Goal: Book appointment/travel/reservation

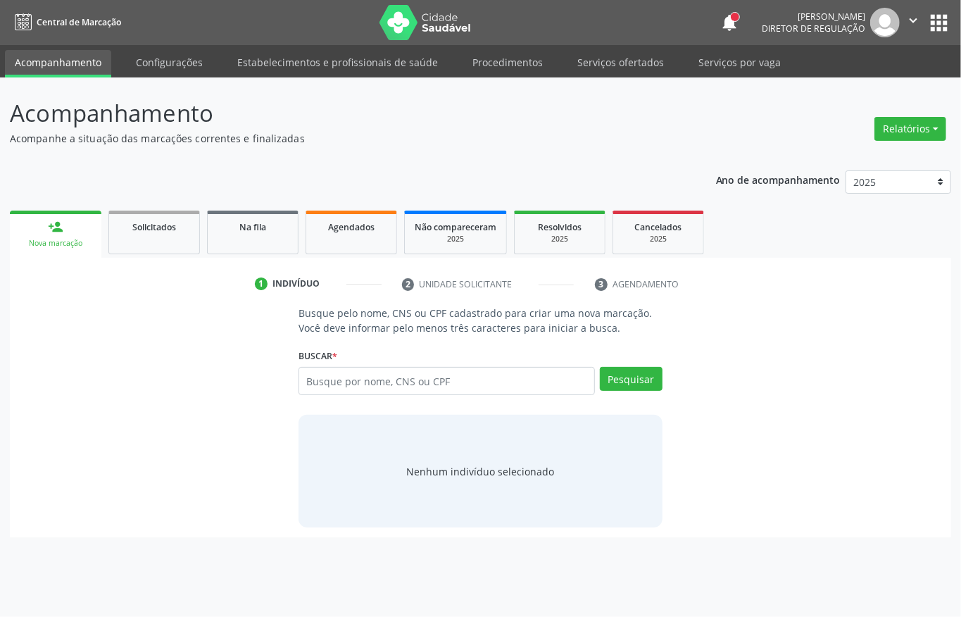
click at [327, 384] on input "text" at bounding box center [446, 381] width 296 height 28
type input "898001462516604"
click at [643, 374] on button "Pesquisar" at bounding box center [631, 379] width 63 height 24
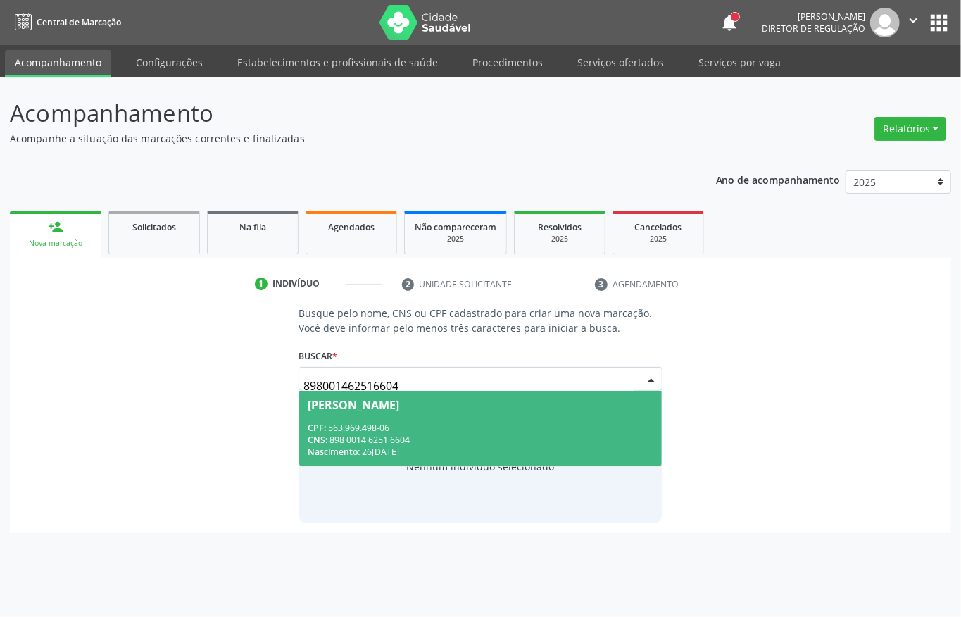
click at [380, 411] on span "[PERSON_NAME] CPF: 563.969.498-06 CNS: 898 0014 6251 6604 Nascimento: [DATE]" at bounding box center [480, 428] width 363 height 75
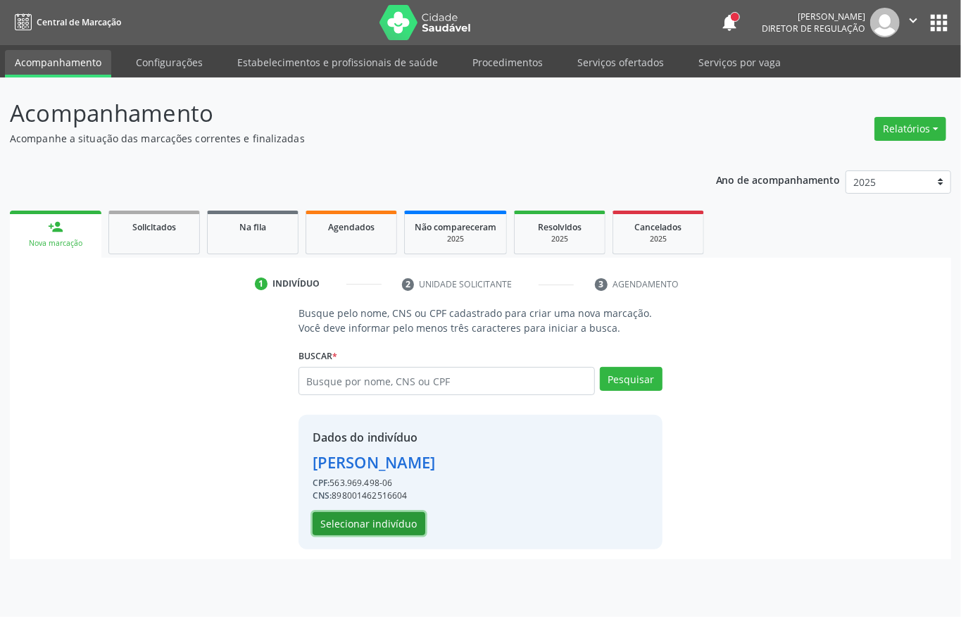
click at [397, 521] on button "Selecionar indivíduo" at bounding box center [369, 524] width 113 height 24
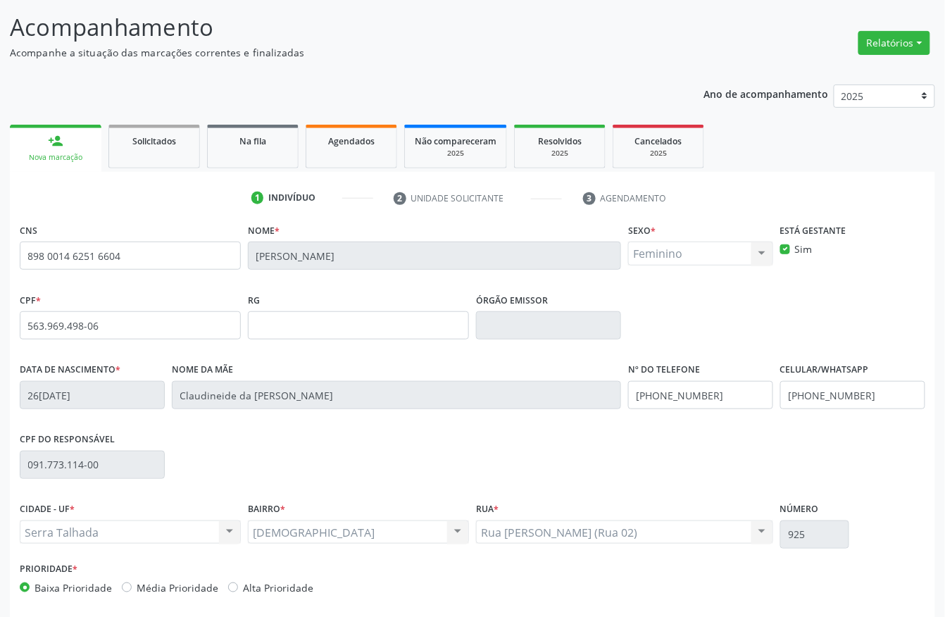
scroll to position [147, 0]
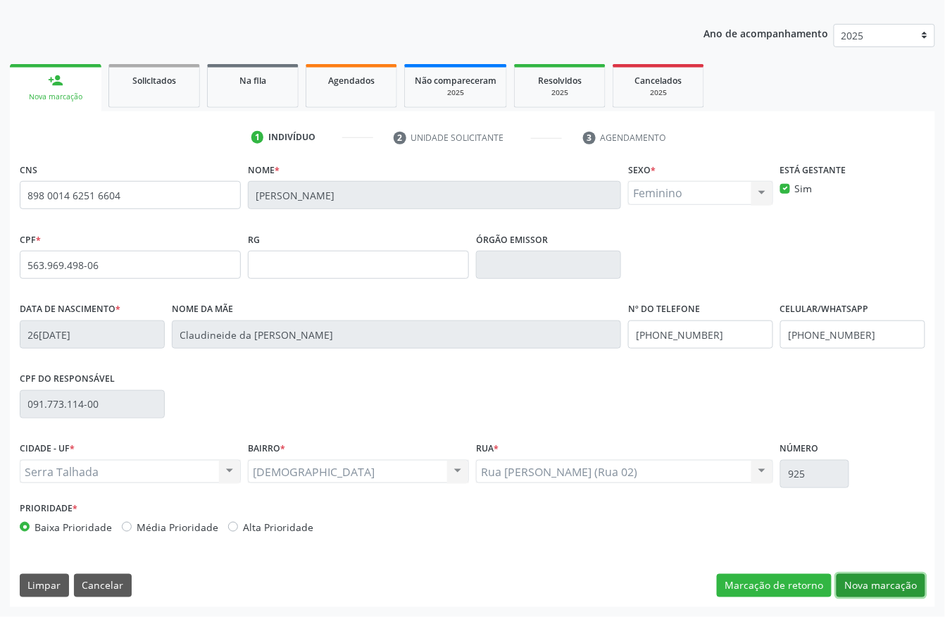
click at [874, 586] on button "Nova marcação" at bounding box center [880, 586] width 89 height 24
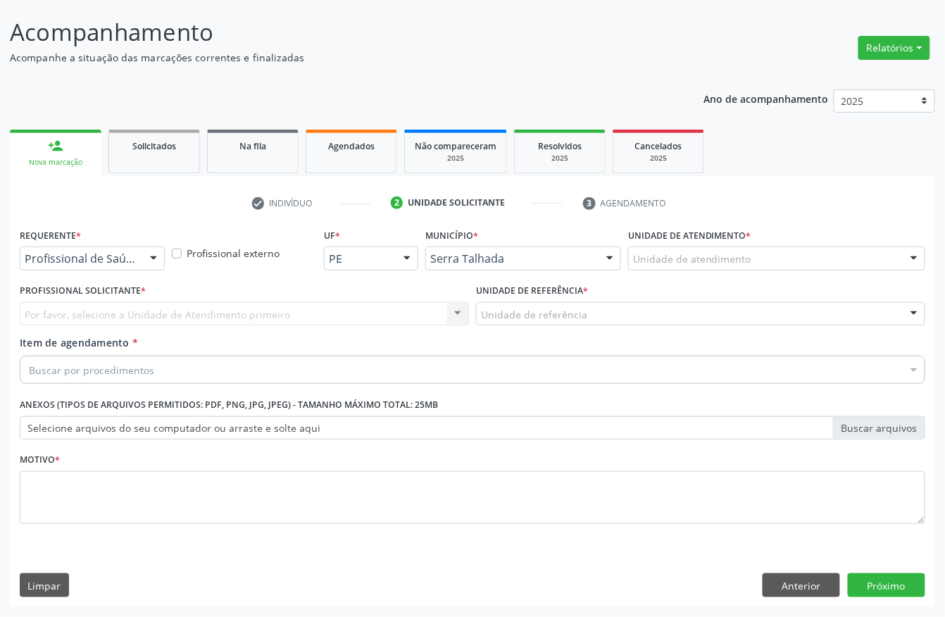
scroll to position [82, 0]
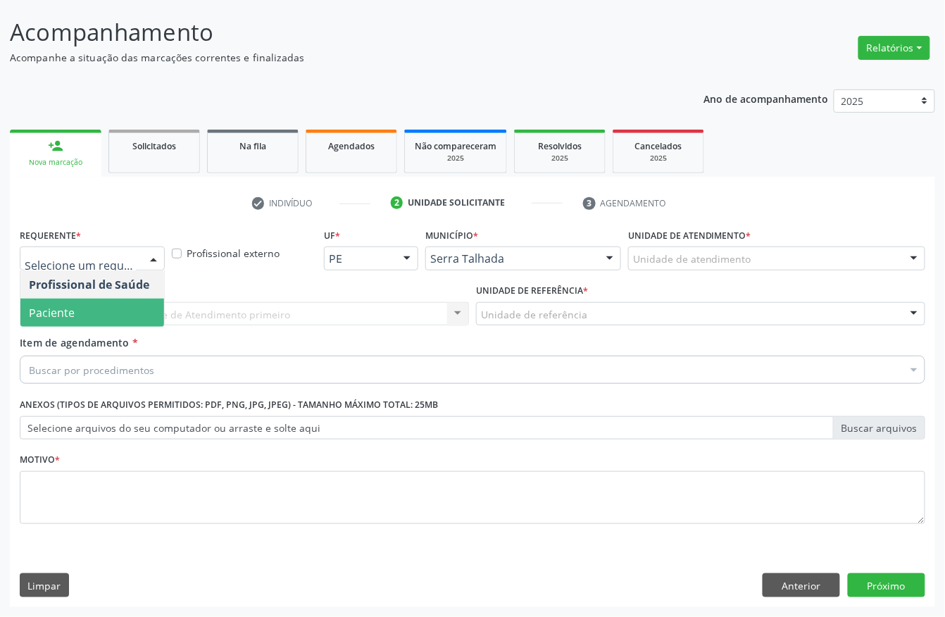
click at [88, 305] on span "Paciente" at bounding box center [92, 312] width 144 height 28
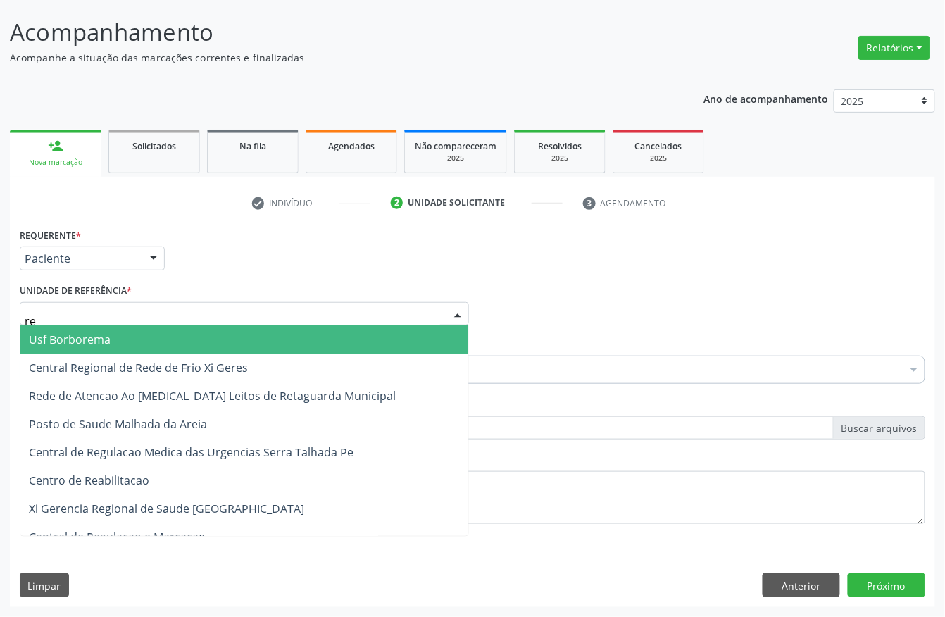
type input "rea"
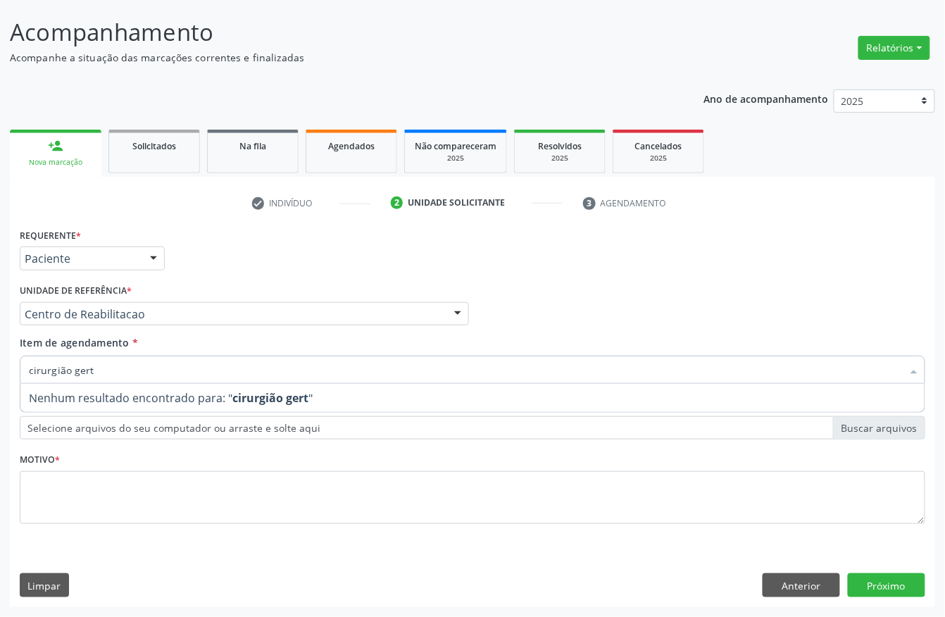
type input "cirurgião ger"
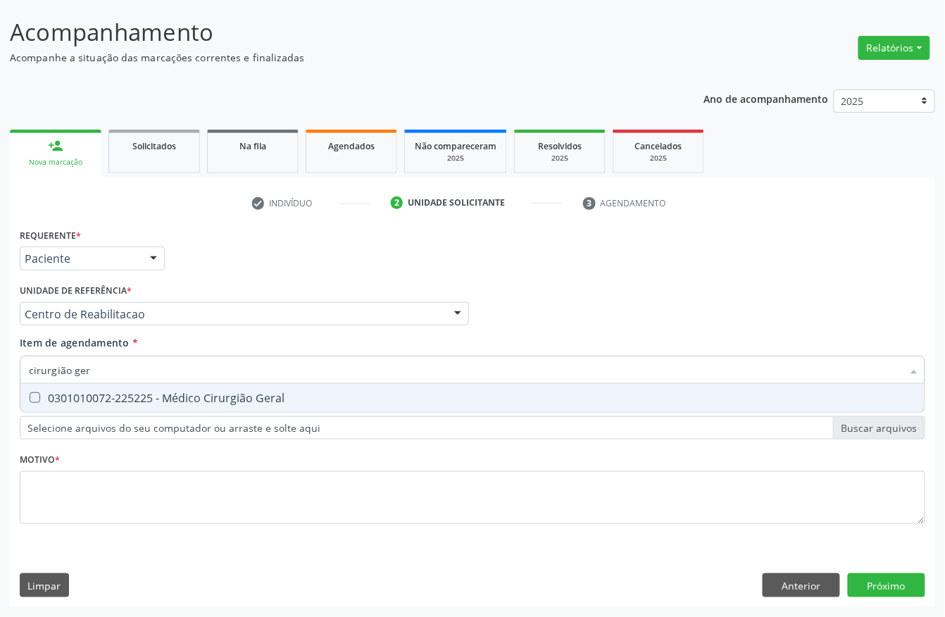
click at [74, 394] on div "0301010072-225225 - Médico Cirurgião Geral" at bounding box center [472, 397] width 887 height 11
checkbox Geral "true"
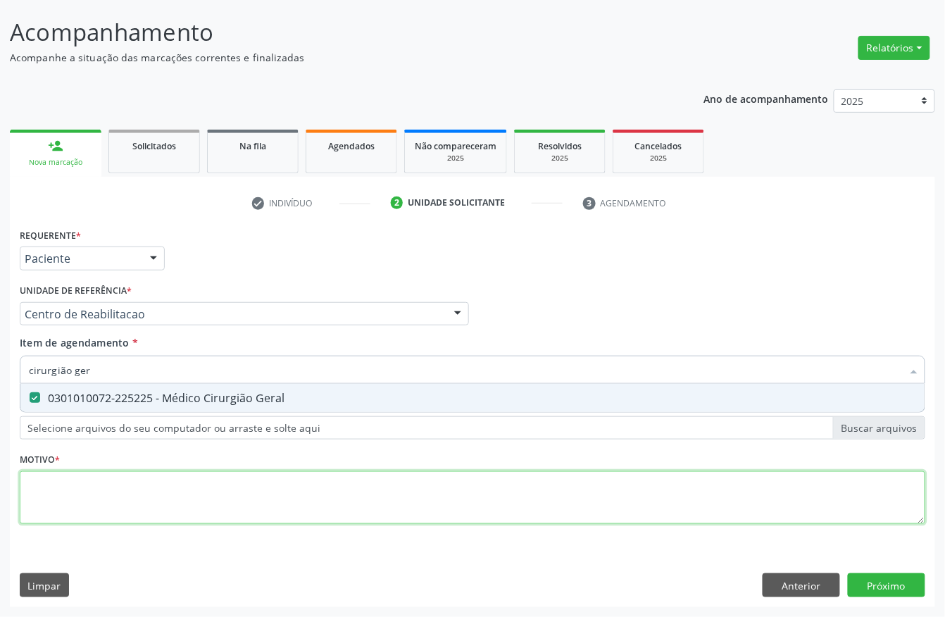
click at [88, 501] on div "Requerente * Paciente Profissional de Saúde Paciente Nenhum resultado encontrad…" at bounding box center [472, 384] width 905 height 319
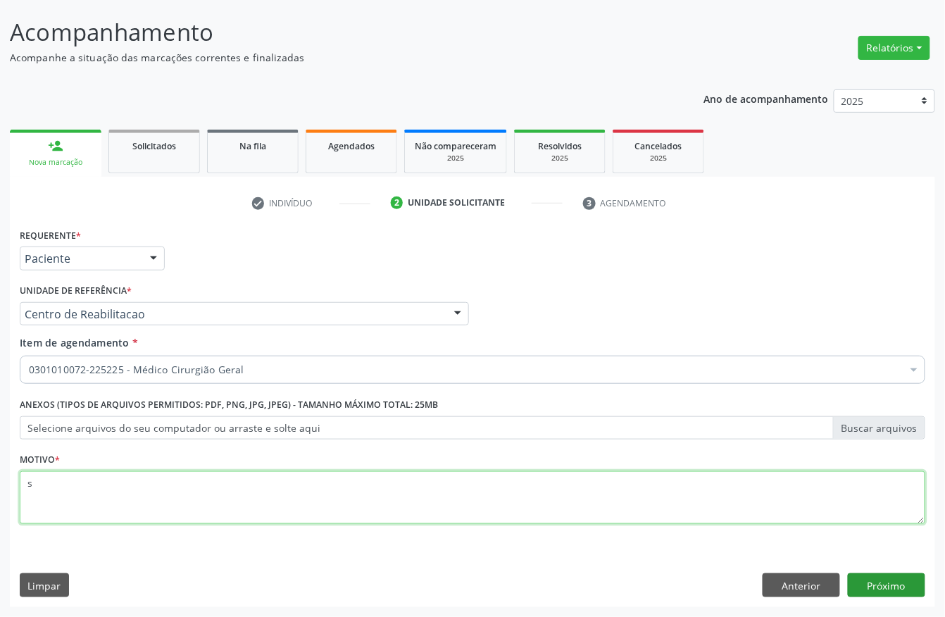
type textarea "s"
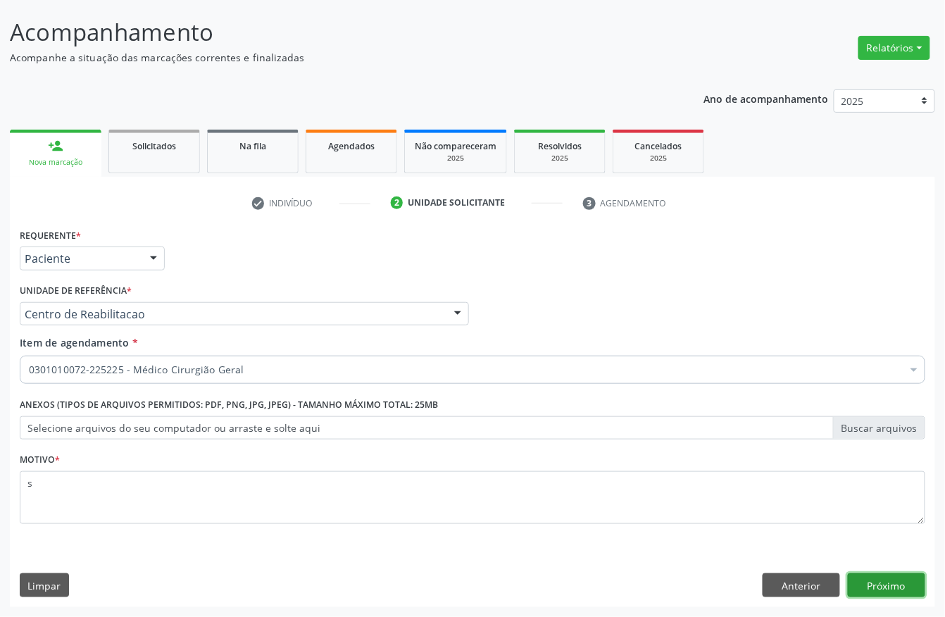
click at [862, 578] on button "Próximo" at bounding box center [886, 585] width 77 height 24
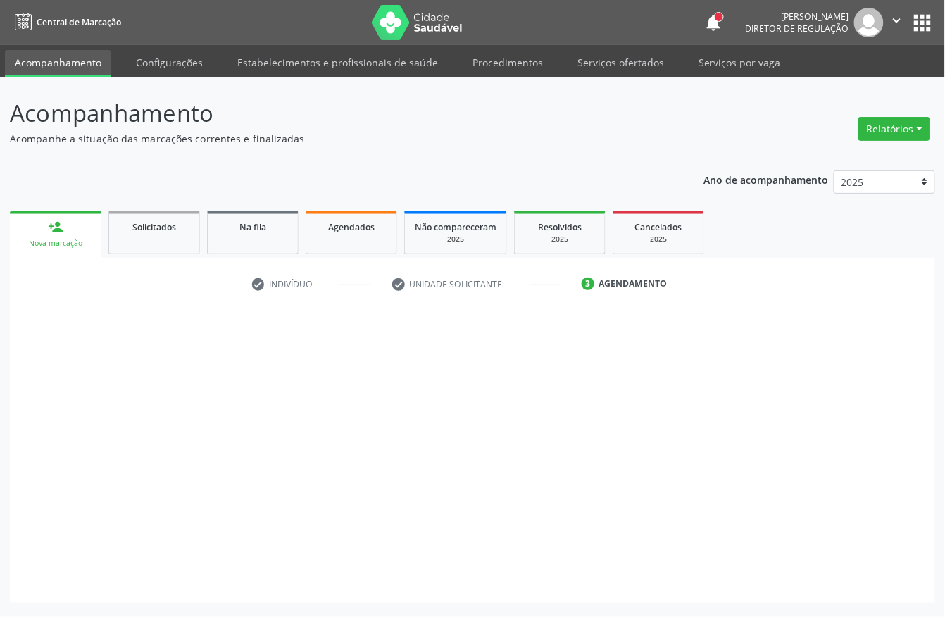
scroll to position [0, 0]
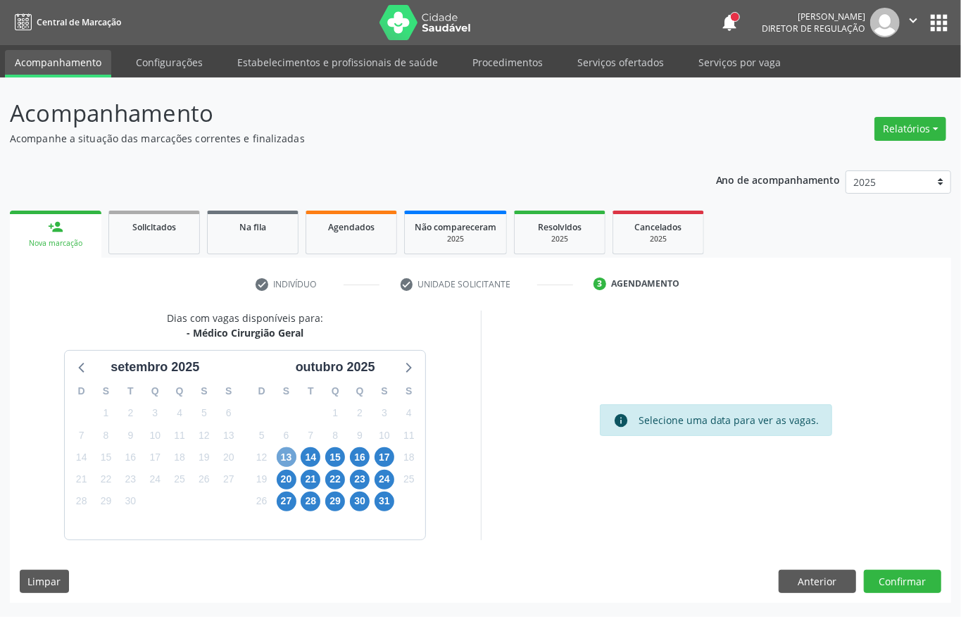
click at [284, 448] on span "13" at bounding box center [287, 457] width 20 height 20
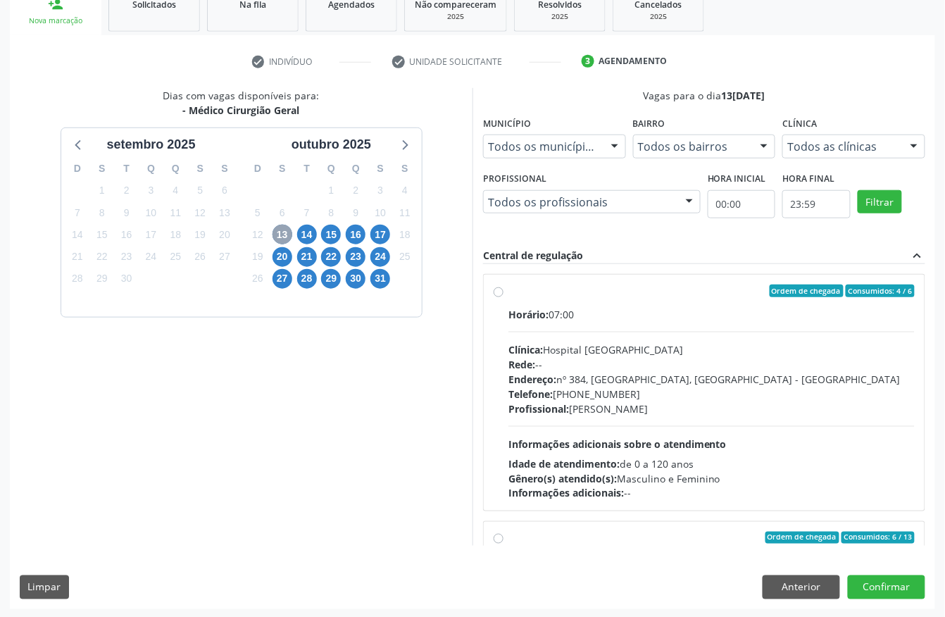
scroll to position [225, 0]
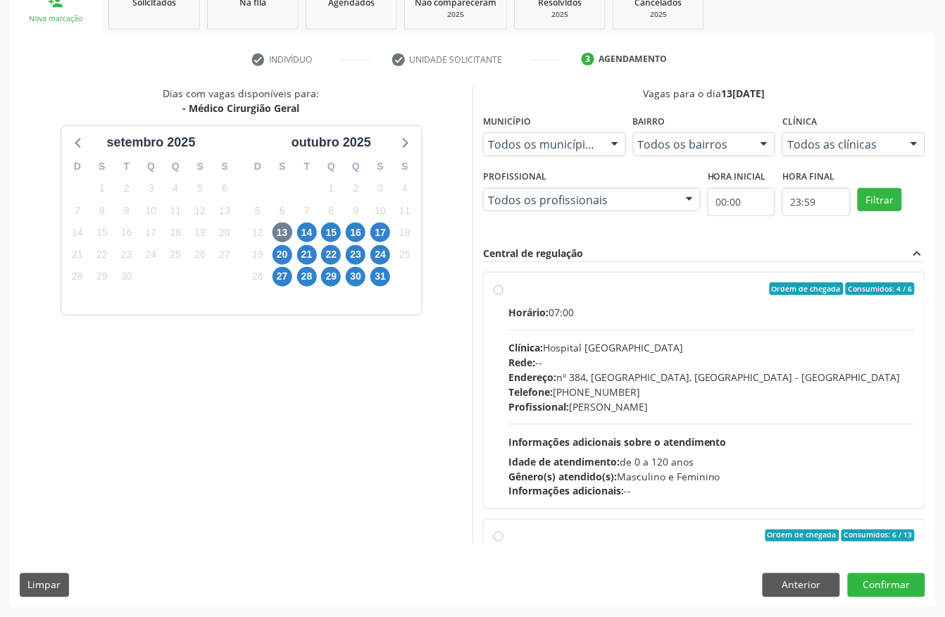
click at [626, 380] on div "Endereço: nº 384, [GEOGRAPHIC_DATA], [GEOGRAPHIC_DATA] - [GEOGRAPHIC_DATA]" at bounding box center [711, 377] width 406 height 15
click at [503, 295] on input "Ordem de chegada Consumidos: 4 / 6 Horário: 07:00 Clínica: Hospital [GEOGRAPHIC…" at bounding box center [498, 288] width 10 height 13
radio input "true"
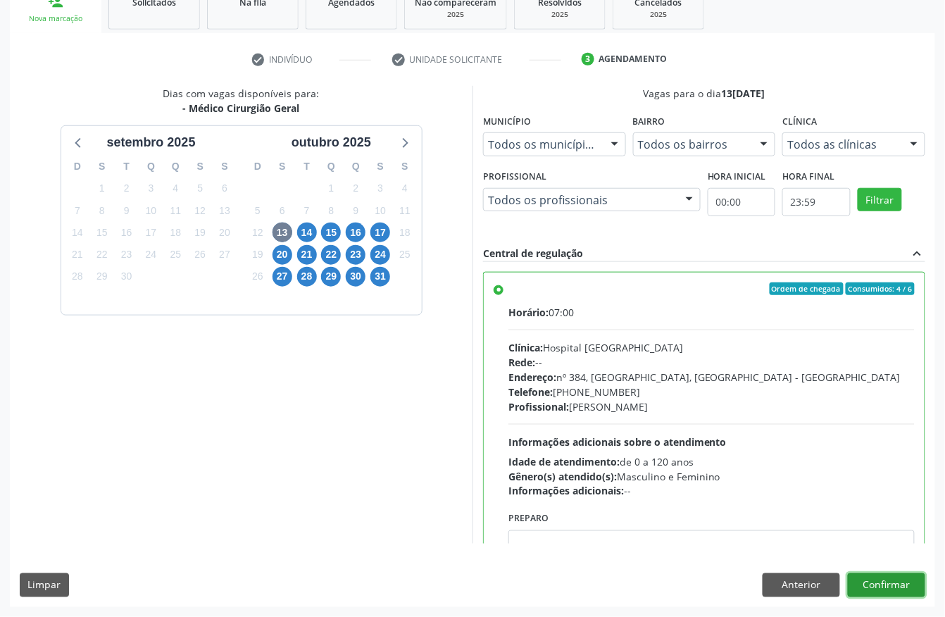
click at [904, 584] on button "Confirmar" at bounding box center [886, 585] width 77 height 24
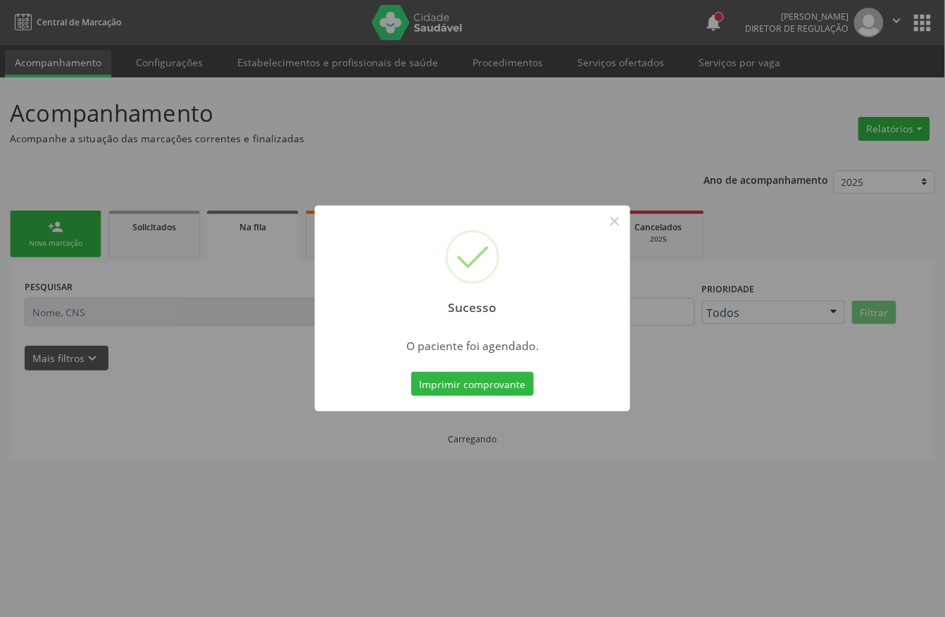
scroll to position [0, 0]
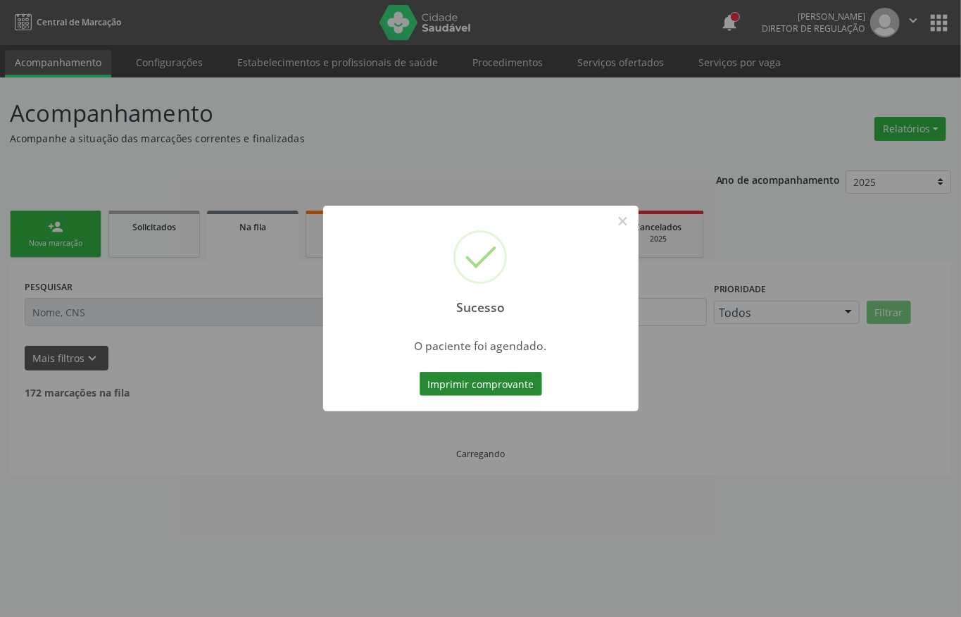
click at [482, 378] on button "Imprimir comprovante" at bounding box center [481, 384] width 122 height 24
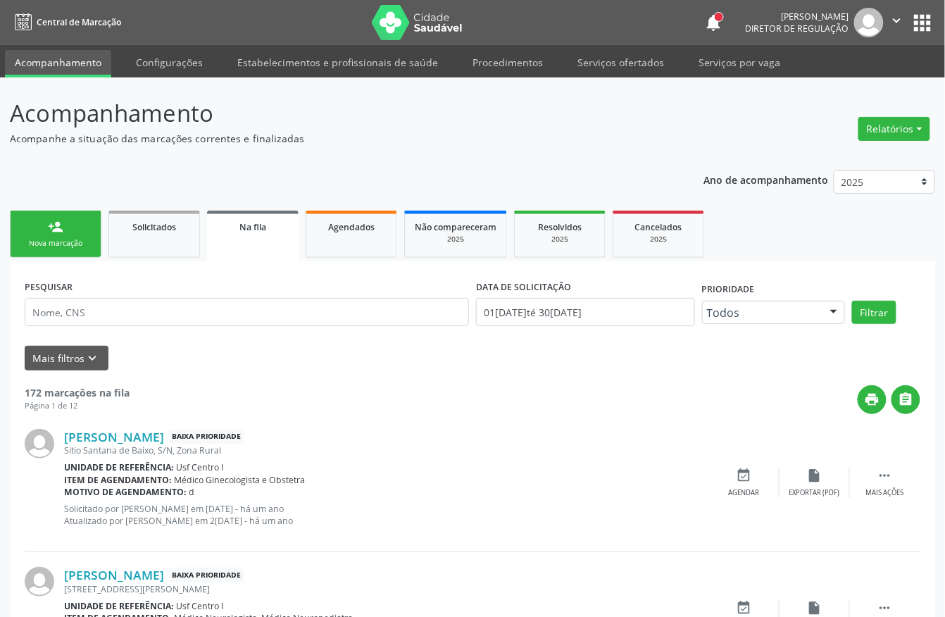
click at [89, 248] on div "Nova marcação" at bounding box center [55, 243] width 70 height 11
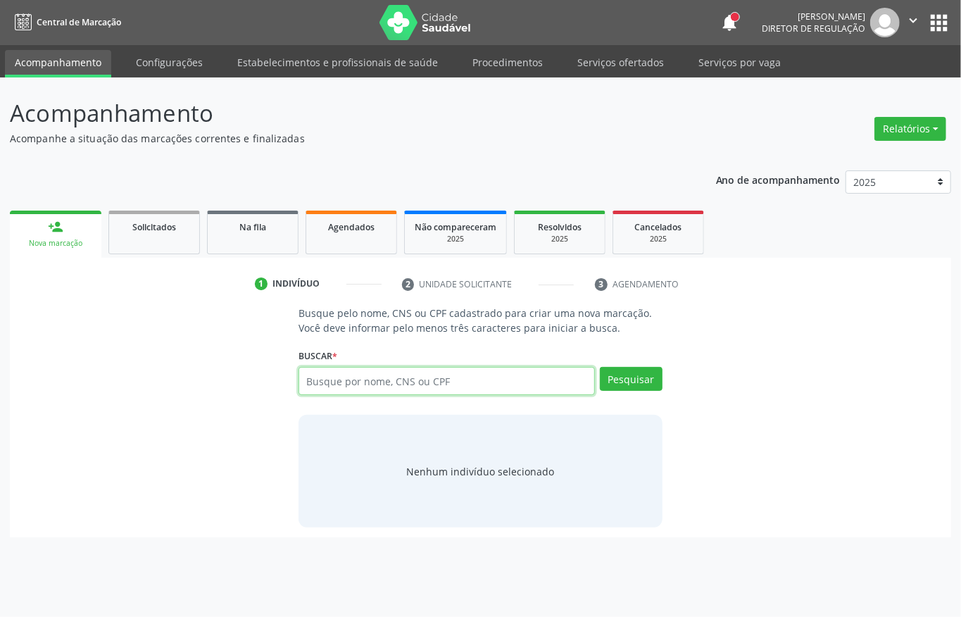
click at [328, 372] on input "text" at bounding box center [446, 381] width 296 height 28
click at [336, 386] on input "text" at bounding box center [446, 381] width 296 height 28
click at [462, 366] on div "Buscar * Busque por nome, CNS ou CPF Nenhum resultado encontrado para: " " Digi…" at bounding box center [480, 375] width 364 height 60
click at [460, 403] on div "Busque por nome, CNS ou CPF Nenhum resultado encontrado para: " " Digite nome, …" at bounding box center [480, 386] width 364 height 38
click at [462, 386] on input "text" at bounding box center [446, 381] width 296 height 28
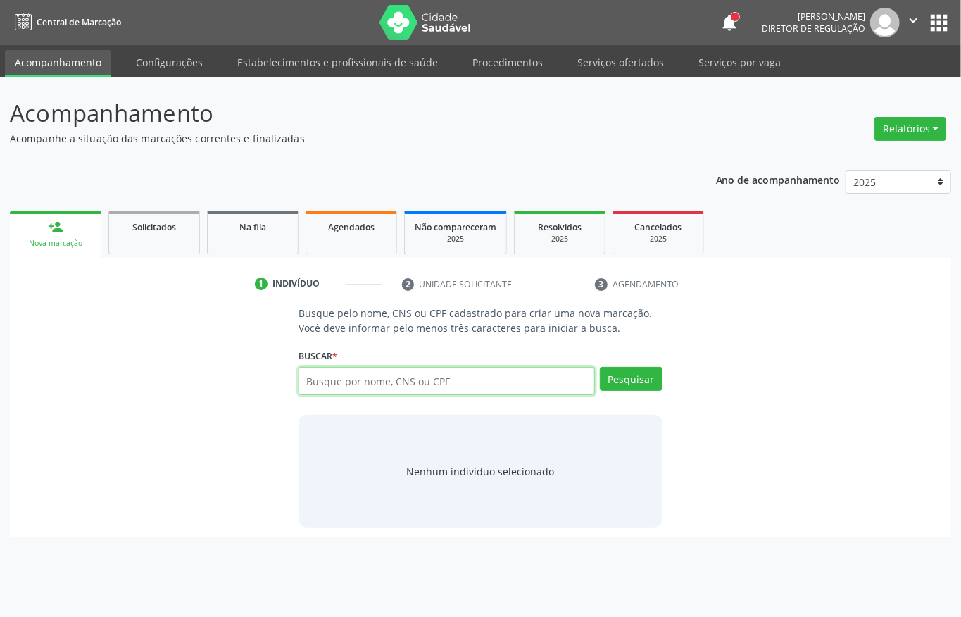
click at [375, 372] on input "text" at bounding box center [446, 381] width 296 height 28
click at [477, 374] on input "text" at bounding box center [446, 381] width 296 height 28
click at [353, 372] on input "text" at bounding box center [446, 381] width 296 height 28
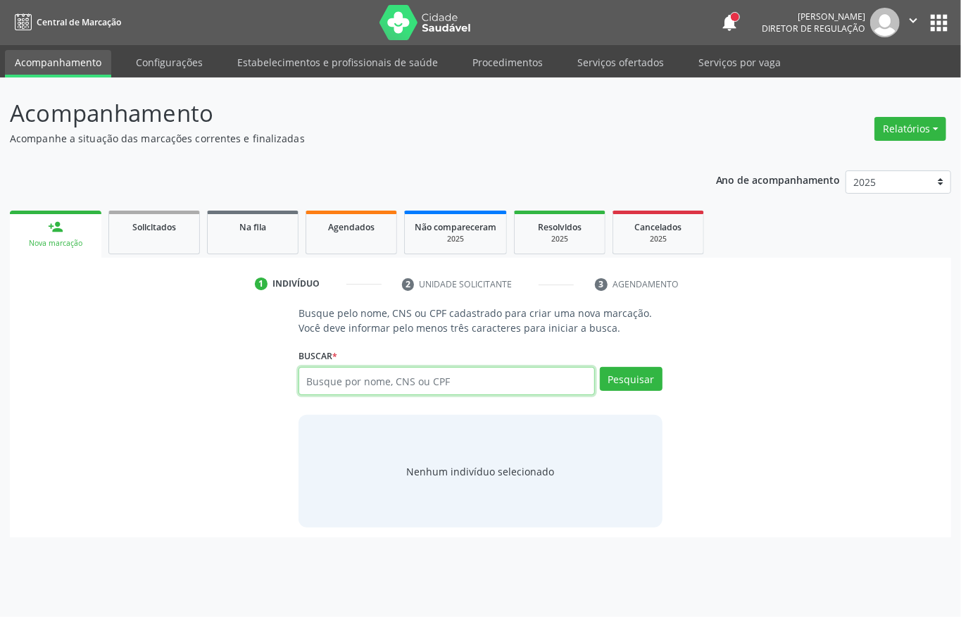
click at [353, 372] on input "text" at bounding box center [446, 381] width 296 height 28
type input "704209702572025"
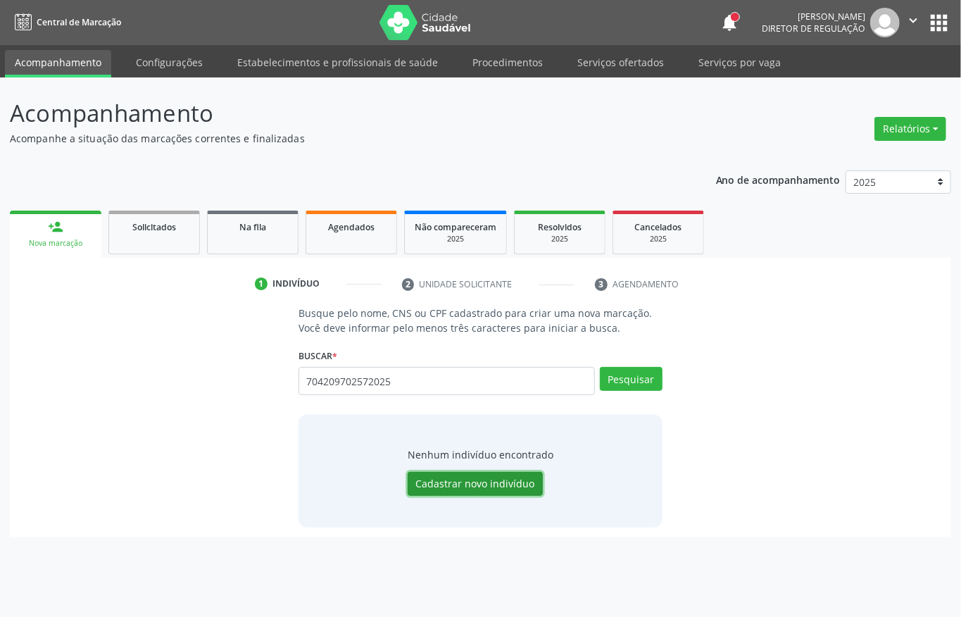
click at [513, 472] on button "Cadastrar novo indivíduo" at bounding box center [475, 484] width 135 height 24
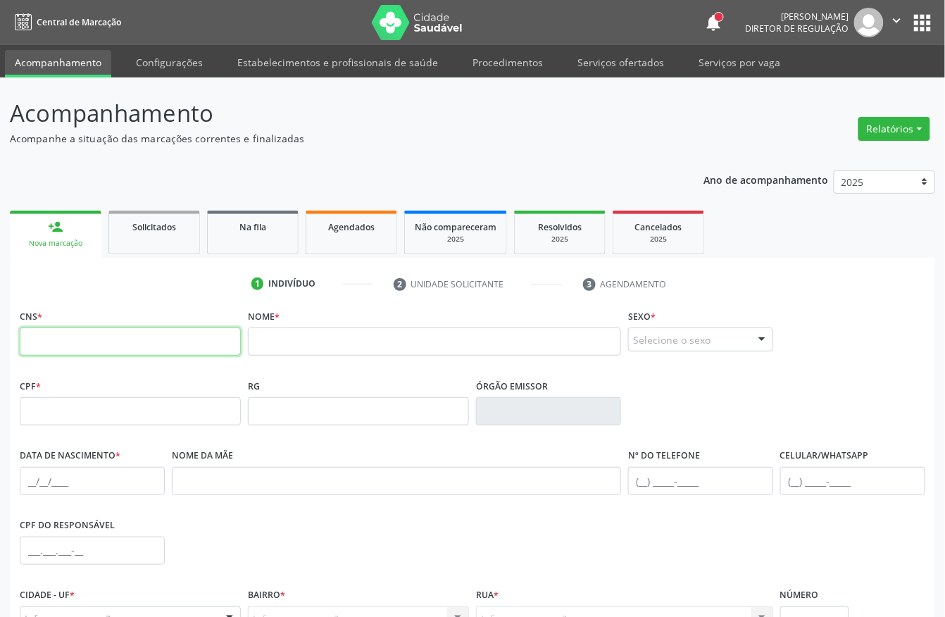
click at [179, 345] on input "text" at bounding box center [130, 341] width 221 height 28
type input "0"
type input "704 2097 0257 0382"
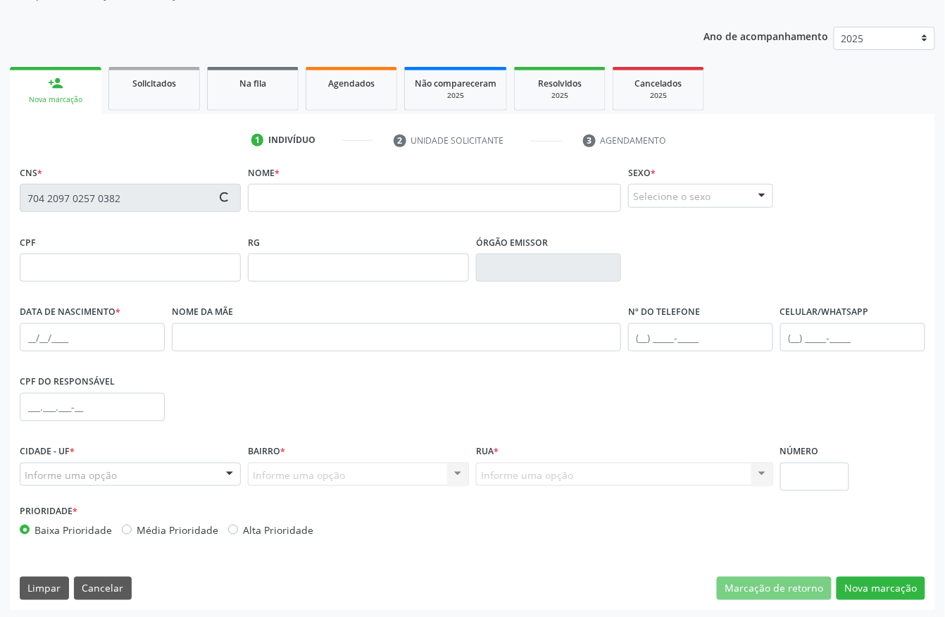
scroll to position [147, 0]
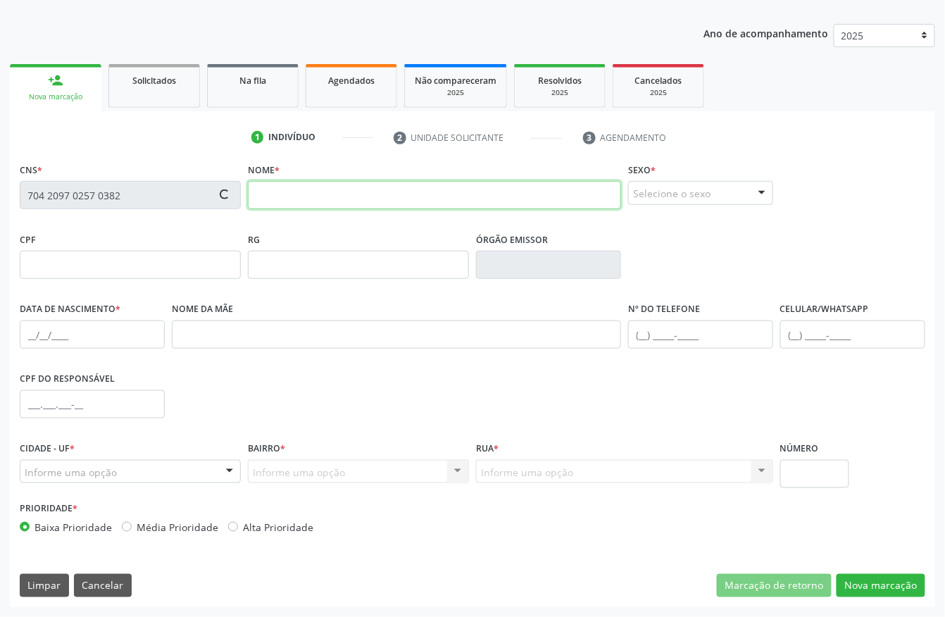
click at [313, 200] on input "text" at bounding box center [434, 195] width 373 height 28
type input "m"
type input "[PERSON_NAME]"
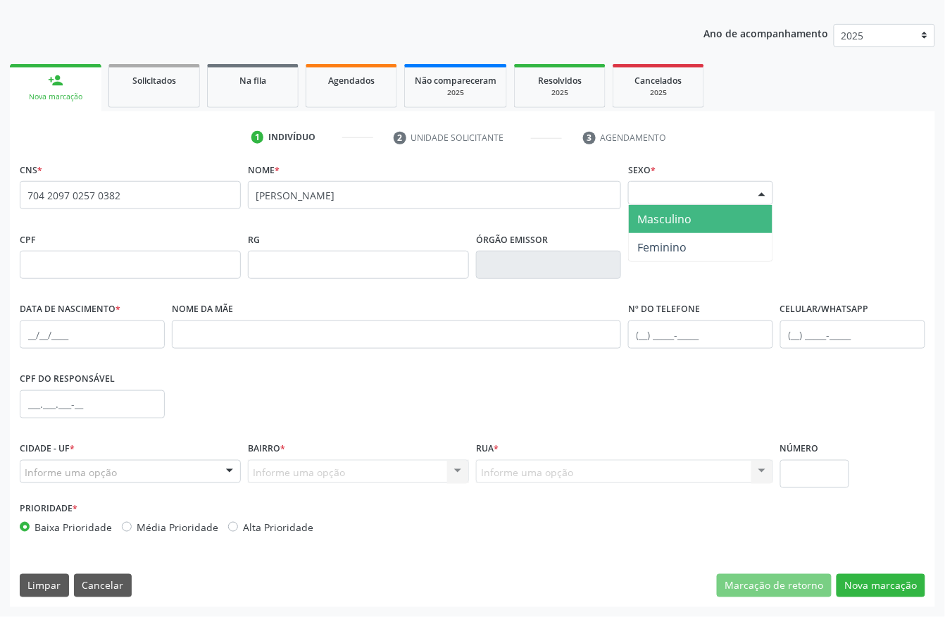
click at [657, 195] on div "Selecione o sexo" at bounding box center [700, 193] width 145 height 24
click at [654, 218] on span "Masculino" at bounding box center [664, 218] width 54 height 15
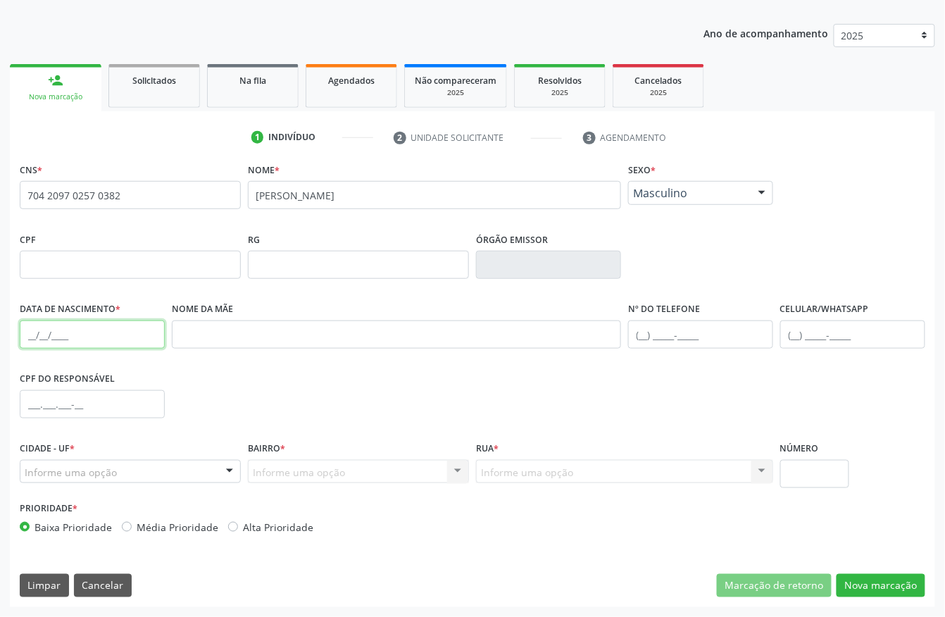
click at [23, 339] on input "text" at bounding box center [92, 334] width 145 height 28
type input "12/[DATE]"
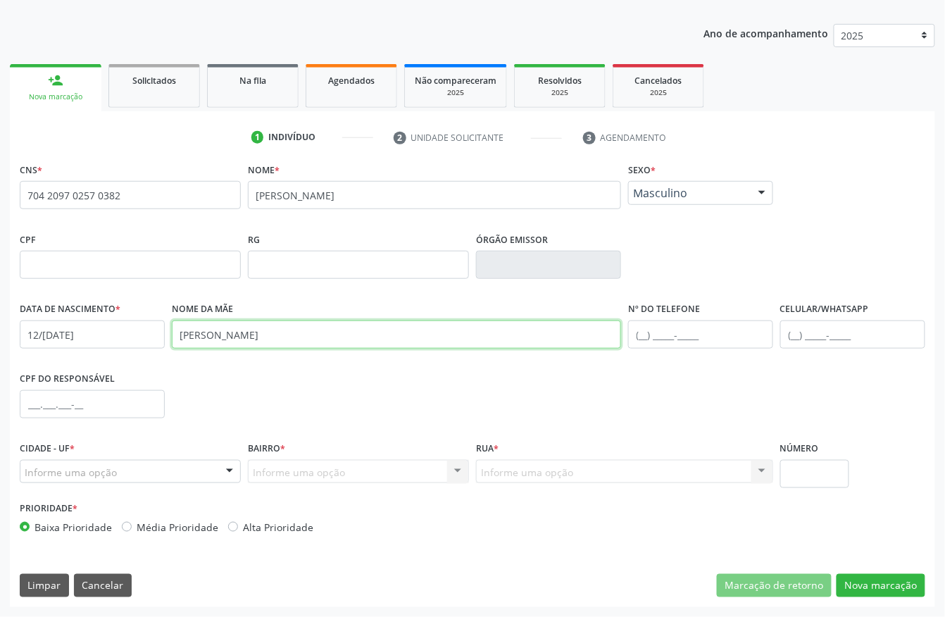
type input "[PERSON_NAME]"
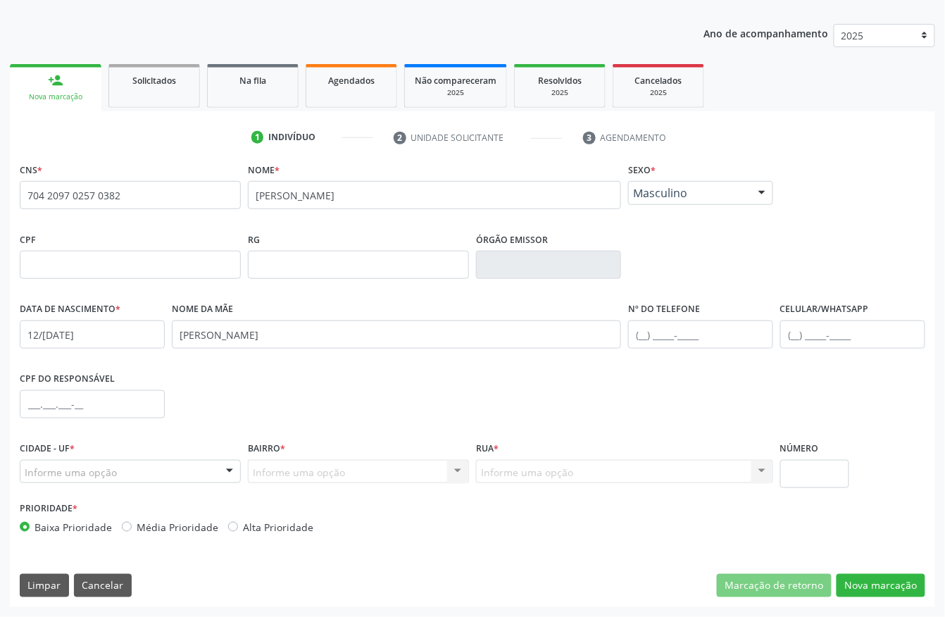
click at [70, 462] on div "Informe uma opção" at bounding box center [130, 472] width 221 height 24
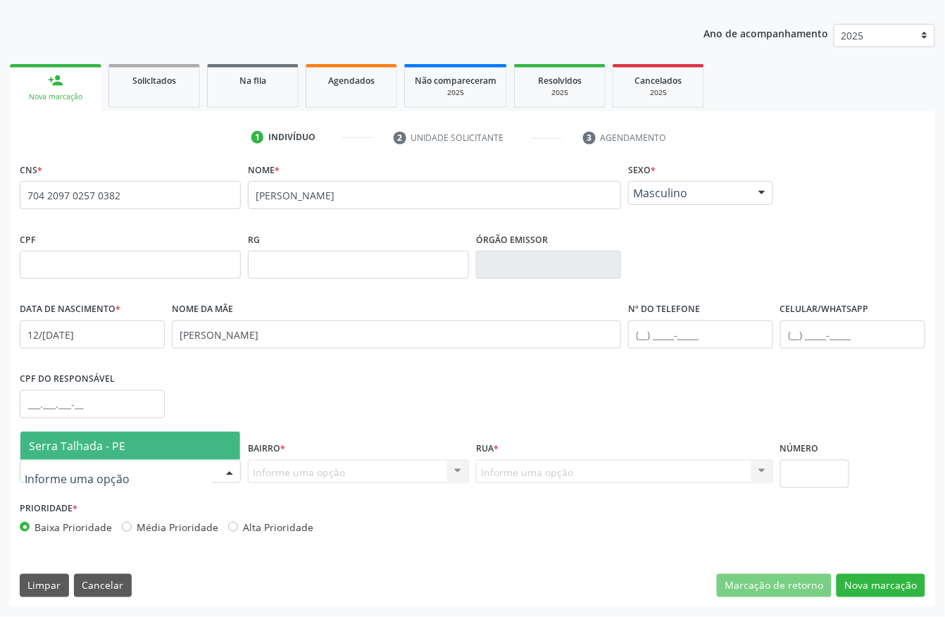
click at [73, 445] on span "Serra Talhada - PE" at bounding box center [77, 445] width 96 height 15
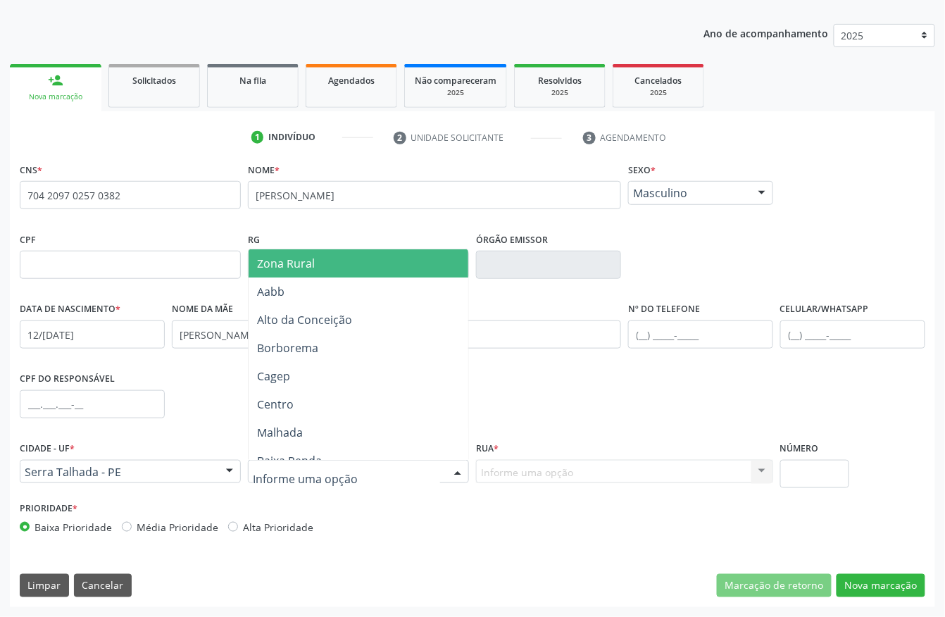
click at [322, 272] on span "Zona Rural" at bounding box center [361, 263] width 226 height 28
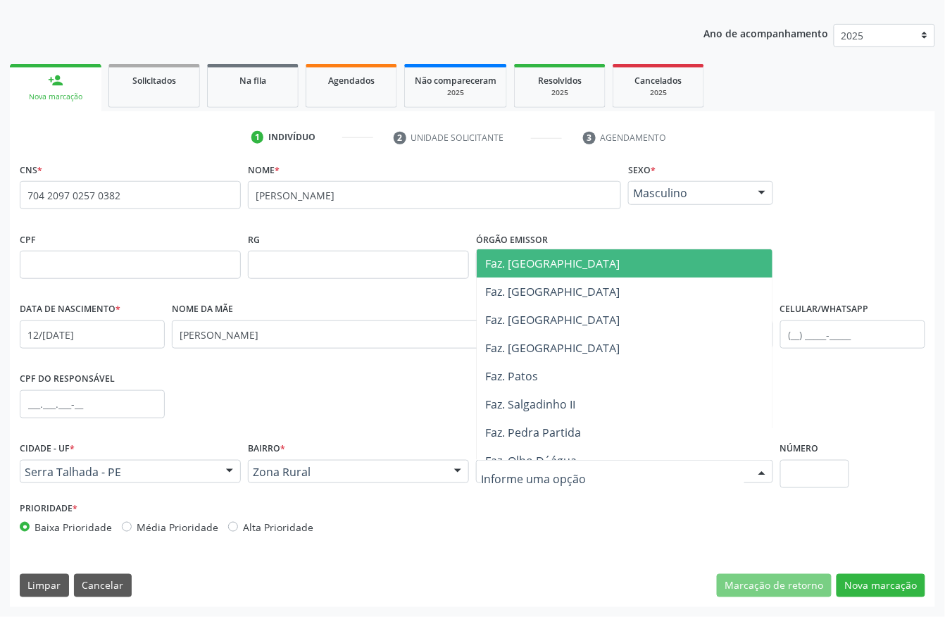
click at [536, 462] on div at bounding box center [624, 472] width 297 height 24
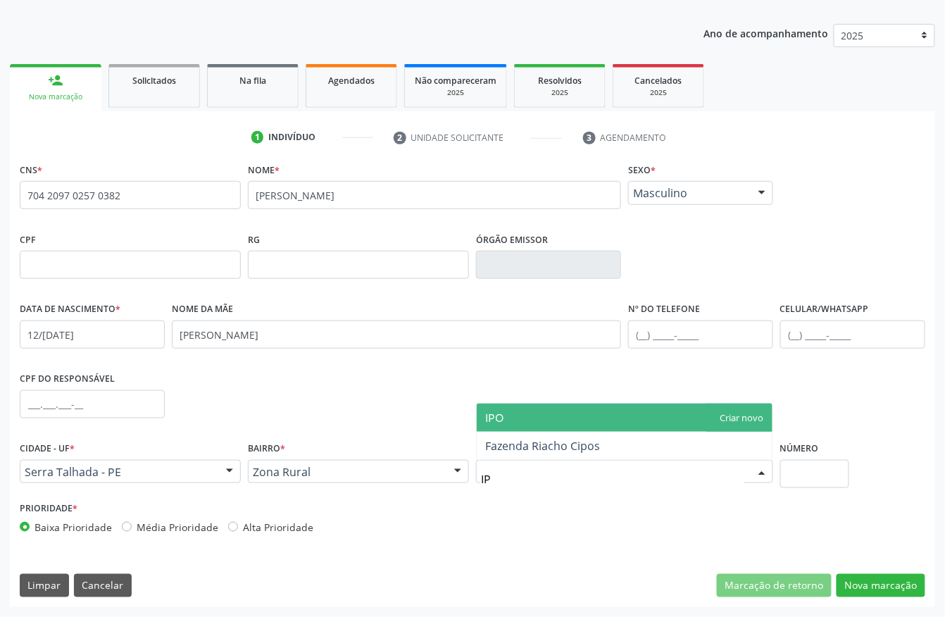
type input "I"
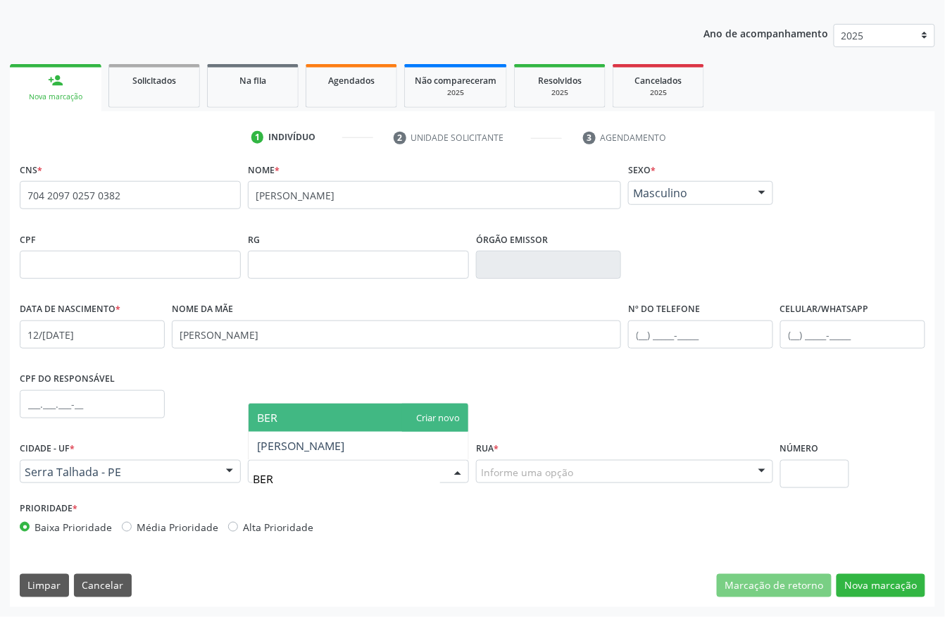
type input "[GEOGRAPHIC_DATA]"
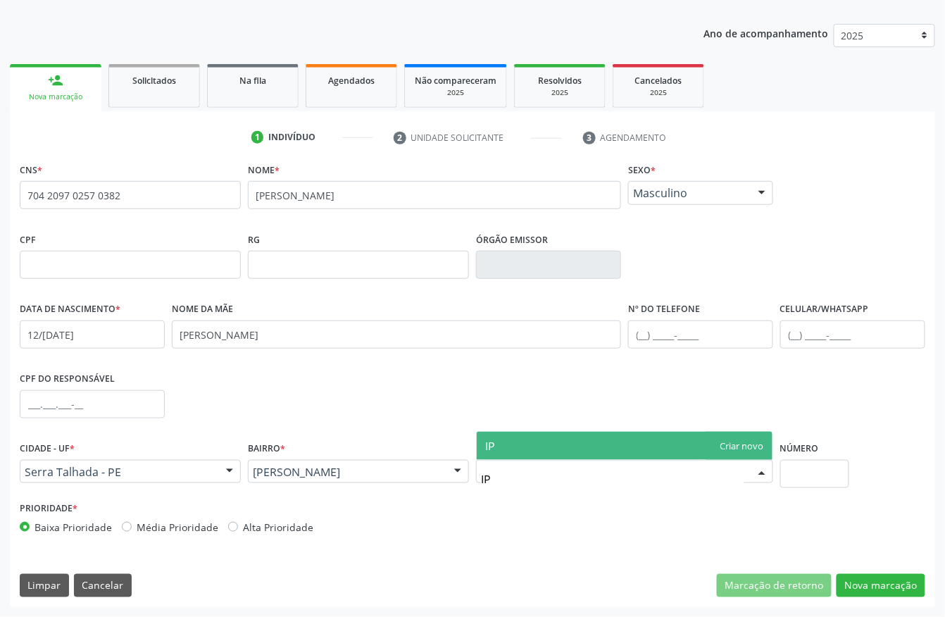
type input "I"
type input "IPOEIRA"
click at [747, 434] on span "IPOEIRA" at bounding box center [625, 446] width 296 height 28
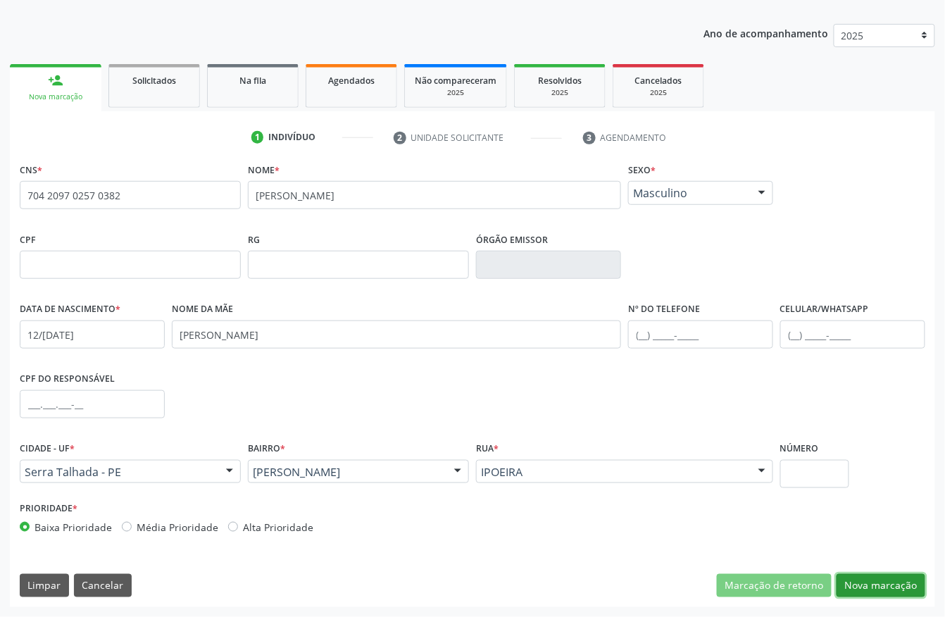
click at [902, 578] on button "Nova marcação" at bounding box center [880, 586] width 89 height 24
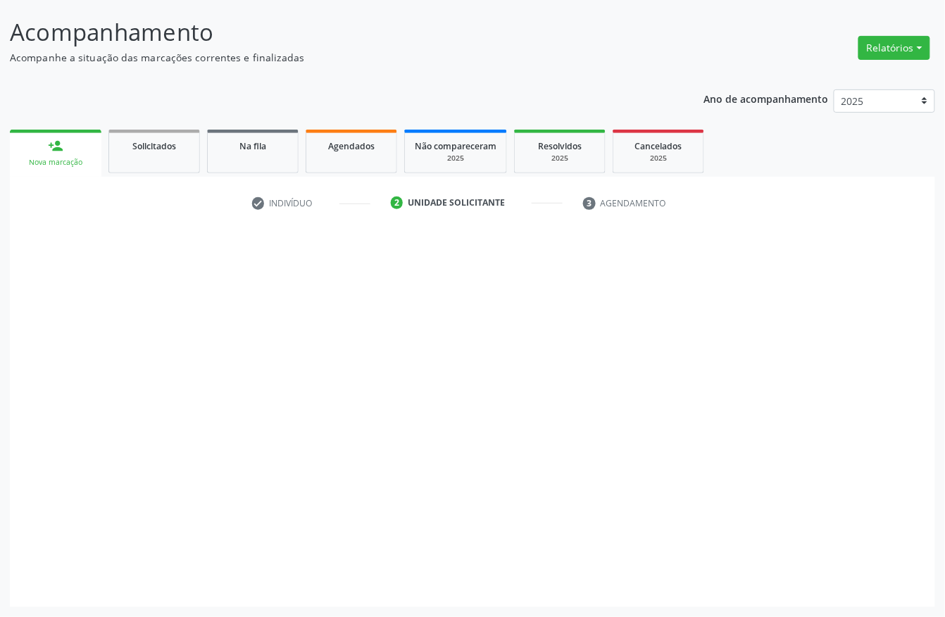
scroll to position [82, 0]
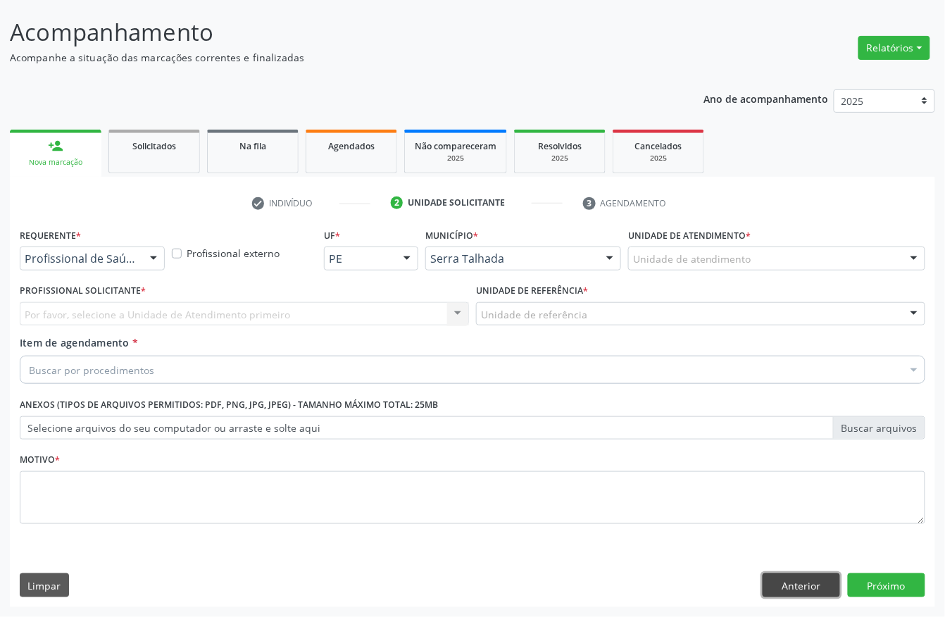
click at [801, 584] on button "Anterior" at bounding box center [800, 585] width 77 height 24
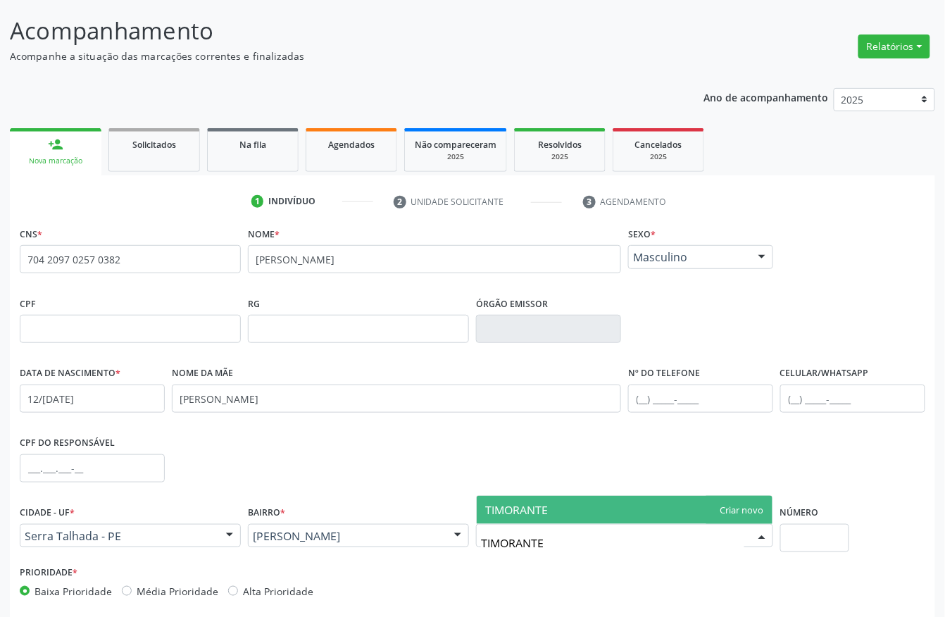
click at [615, 507] on span "TIMORANTE" at bounding box center [625, 510] width 296 height 28
type input "TIMORANTE"
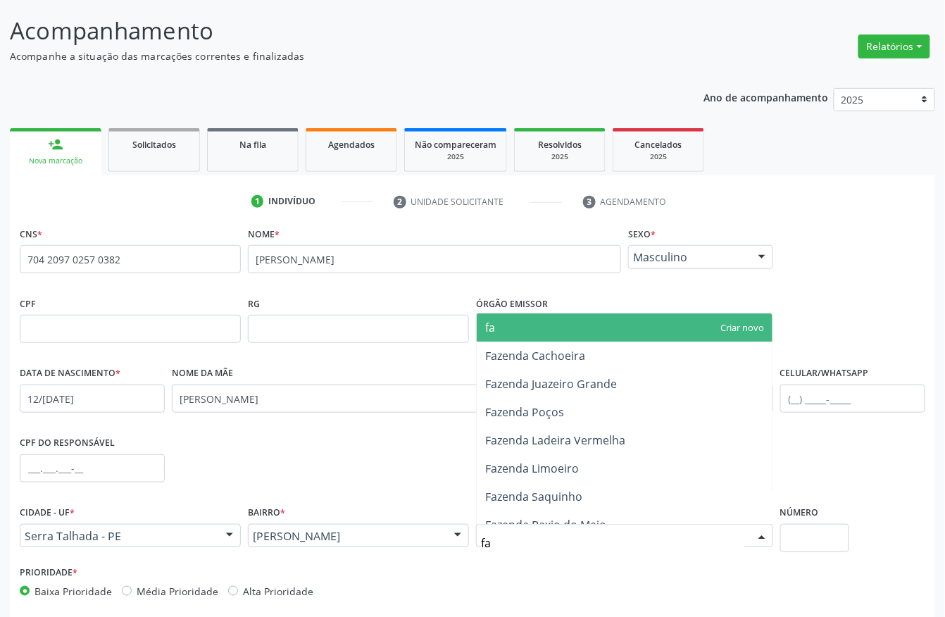
type input "f"
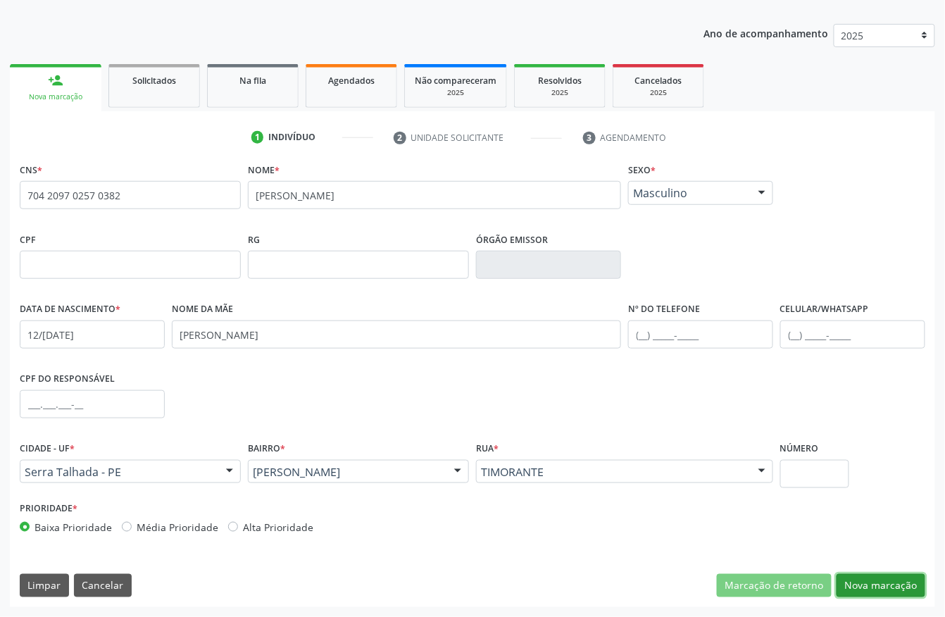
click at [862, 576] on button "Nova marcação" at bounding box center [880, 586] width 89 height 24
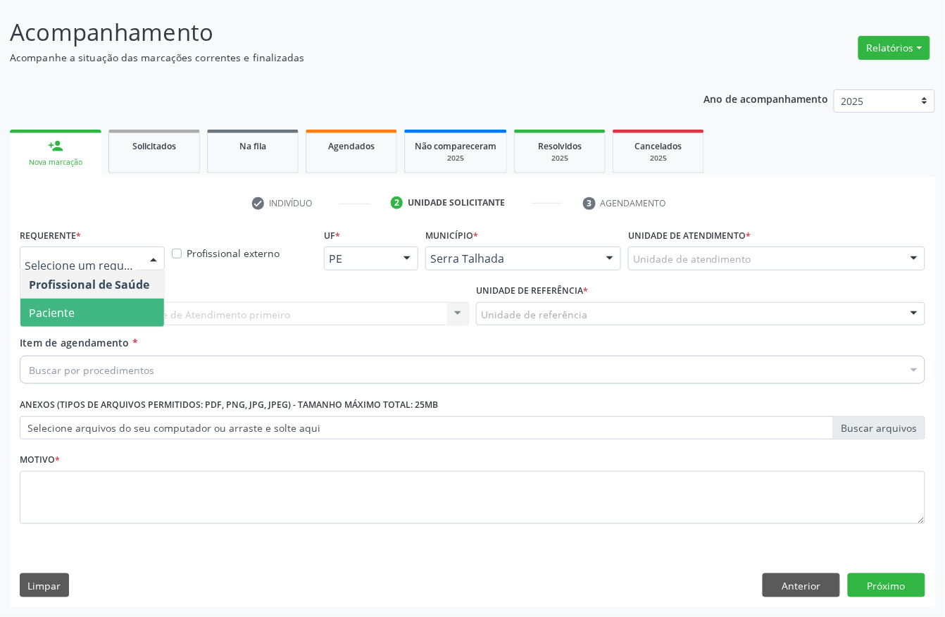
click at [92, 310] on span "Paciente" at bounding box center [92, 312] width 144 height 28
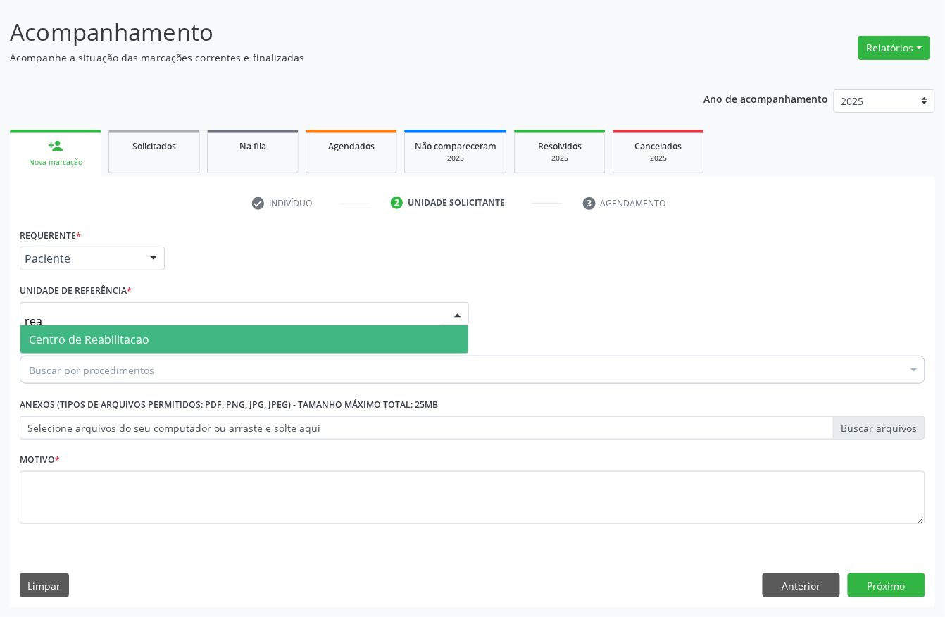
type input "reab"
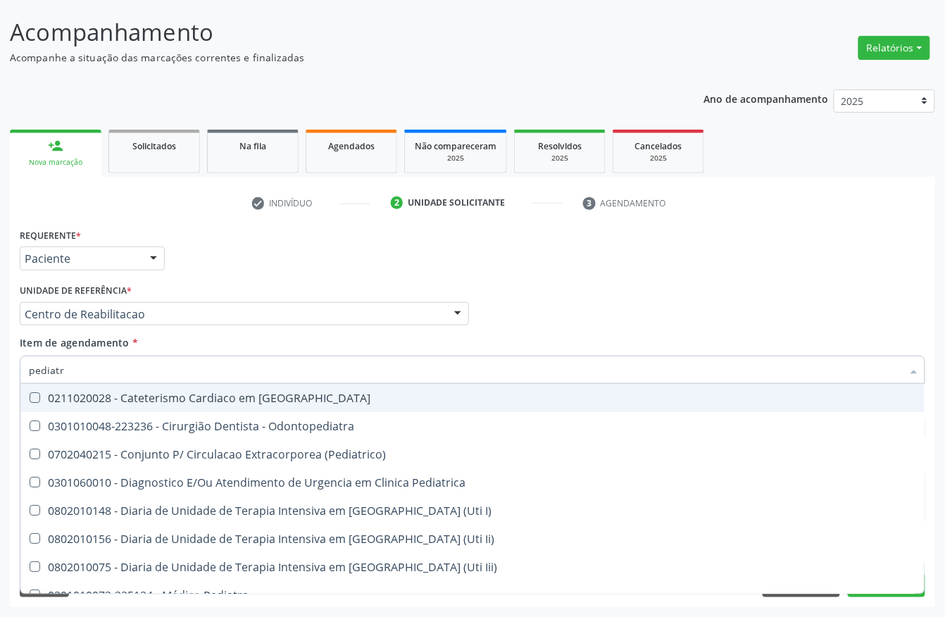
type input "pediatra"
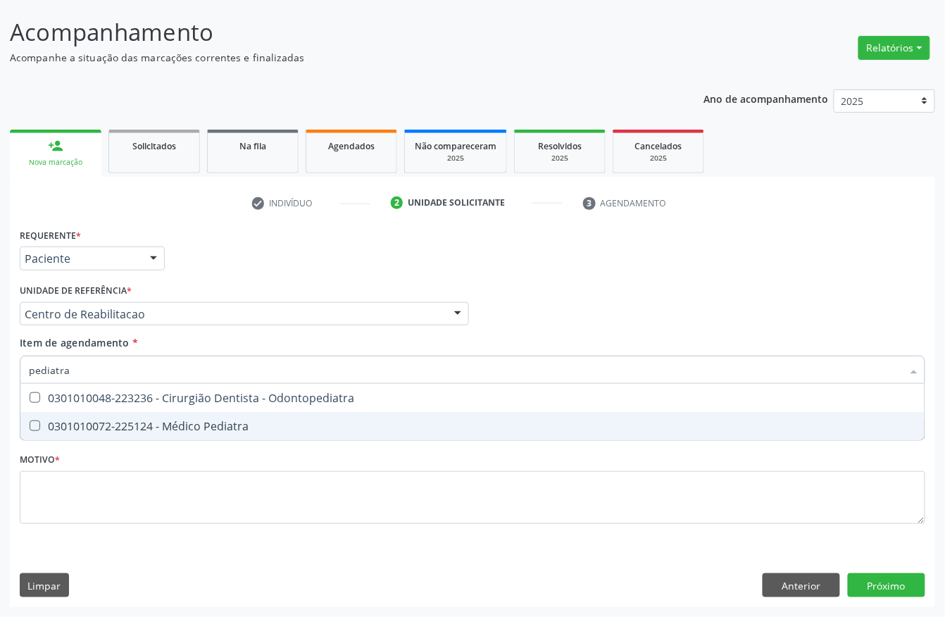
click at [194, 412] on span "0301010072-225124 - Médico Pediatra" at bounding box center [472, 426] width 904 height 28
checkbox Pediatra "true"
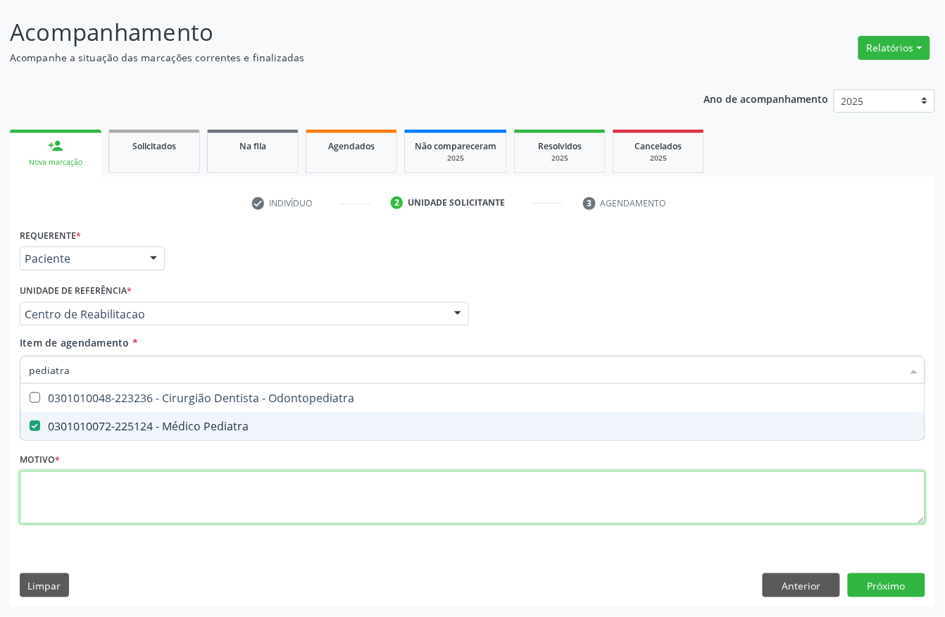
click at [144, 491] on div "Requerente * Paciente Profissional de Saúde Paciente Nenhum resultado encontrad…" at bounding box center [472, 384] width 905 height 319
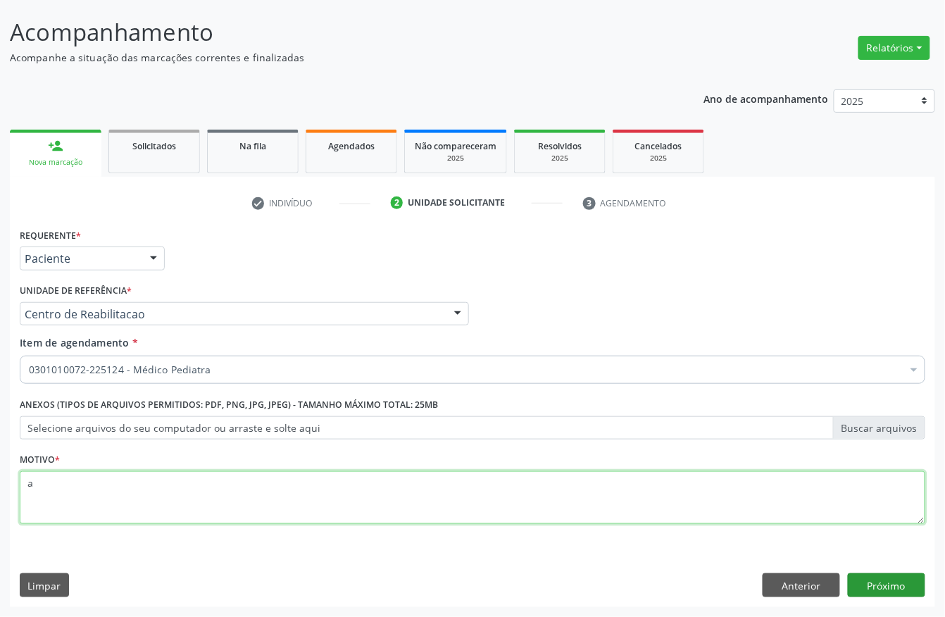
type textarea "a"
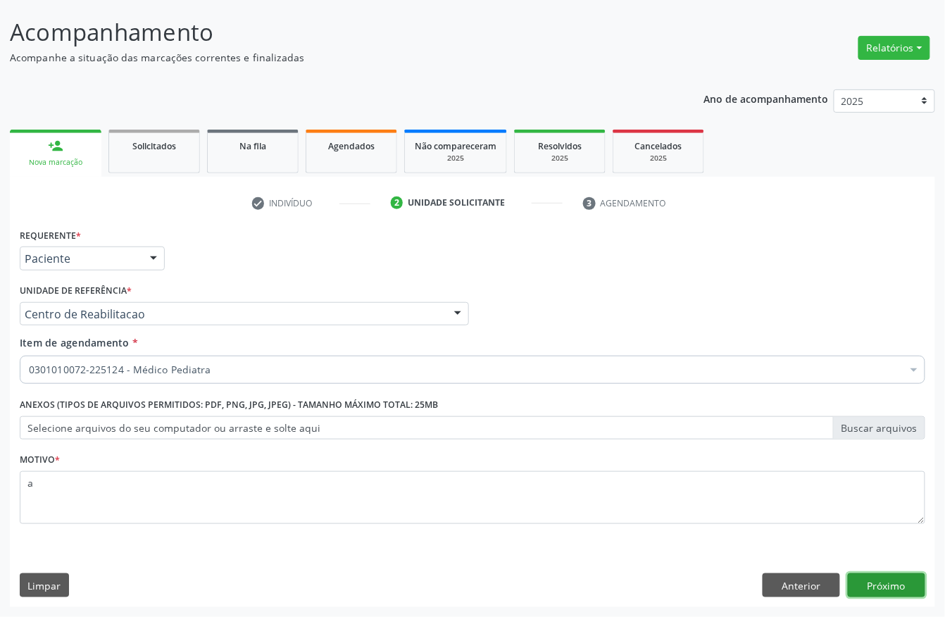
click at [881, 580] on button "Próximo" at bounding box center [886, 585] width 77 height 24
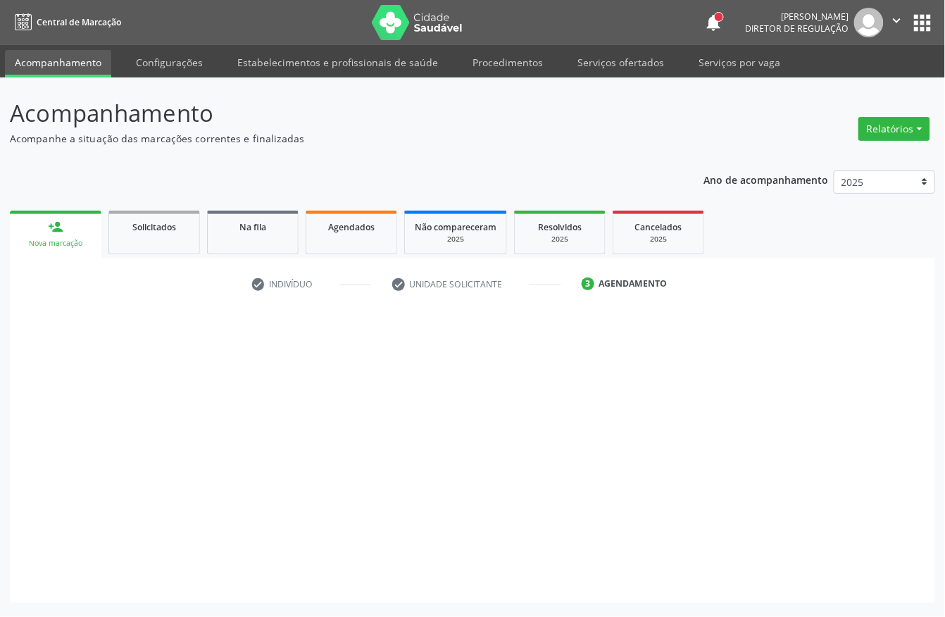
scroll to position [0, 0]
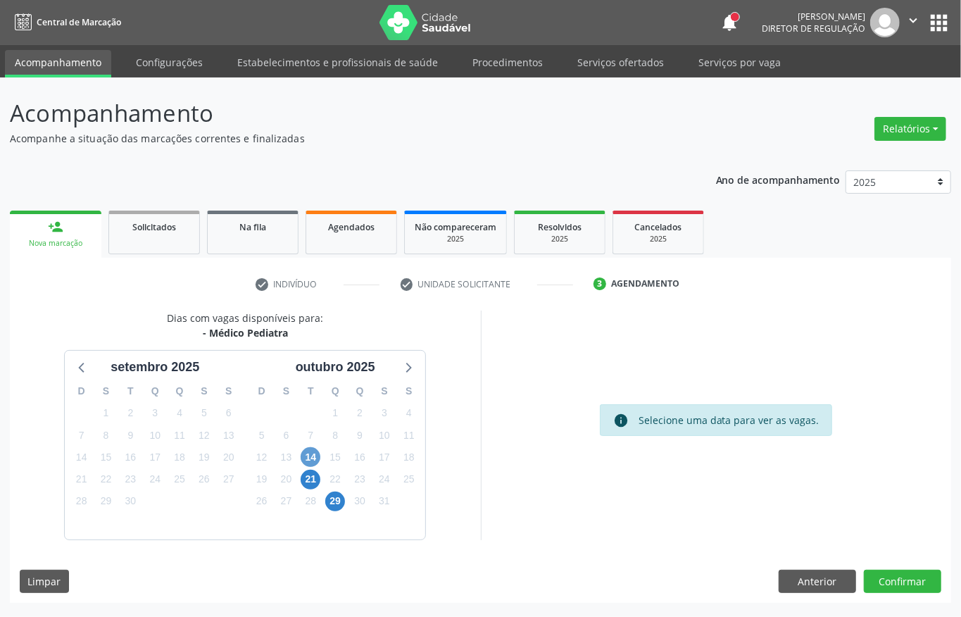
drag, startPoint x: 324, startPoint y: 458, endPoint x: 308, endPoint y: 458, distance: 15.5
click at [323, 458] on div "15" at bounding box center [335, 457] width 25 height 22
click at [308, 458] on span "14" at bounding box center [311, 457] width 20 height 20
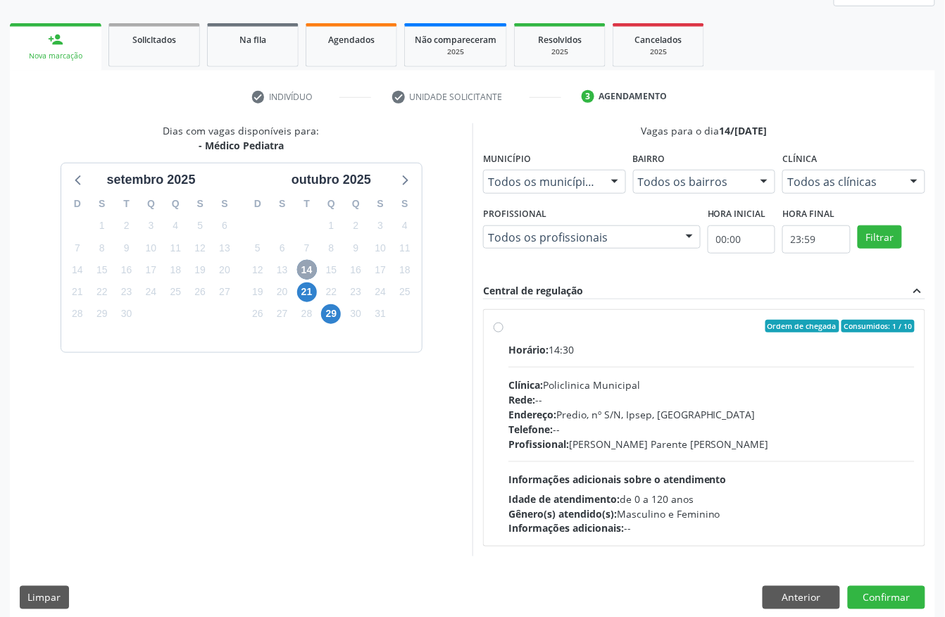
scroll to position [201, 0]
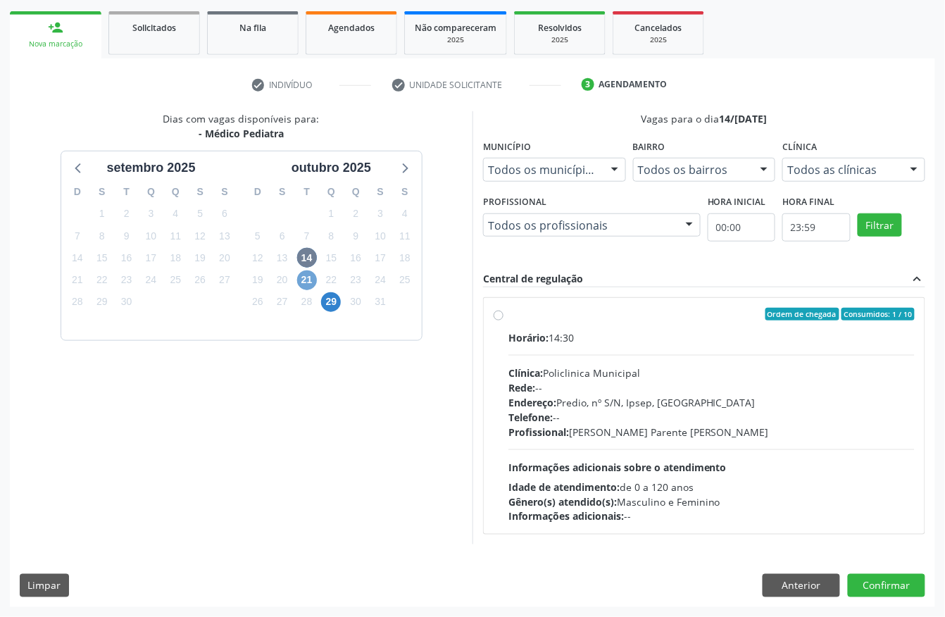
click at [308, 285] on span "21" at bounding box center [307, 280] width 20 height 20
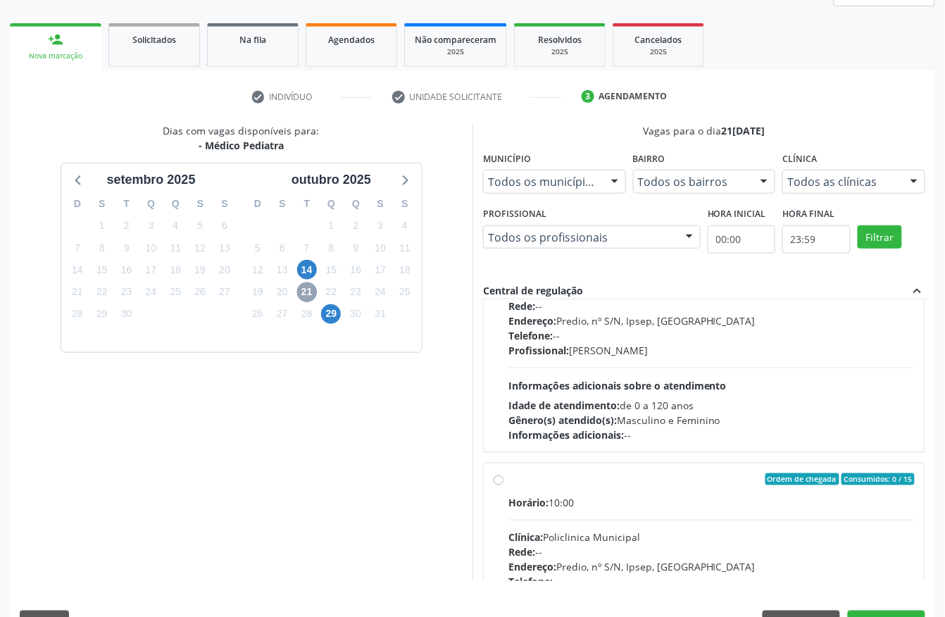
scroll to position [0, 0]
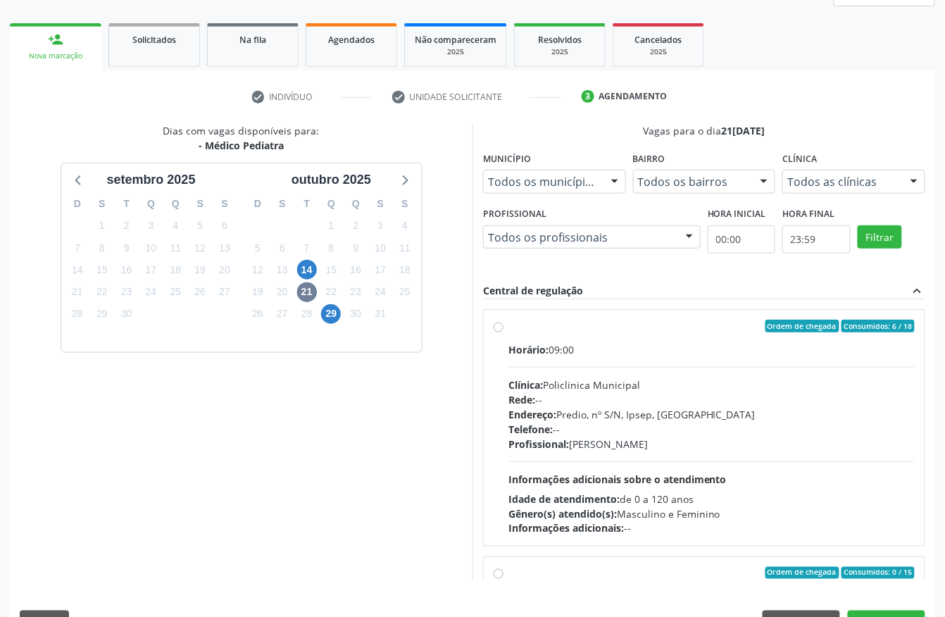
click at [580, 367] on div "Horário: 09:00 Clínica: Policlinica Municipal Rede: -- Endereço: Predio, nº S/N…" at bounding box center [711, 439] width 406 height 194
click at [503, 332] on input "Ordem de chegada Consumidos: 6 / 18 Horário: 09:00 Clínica: Policlinica Municip…" at bounding box center [498, 326] width 10 height 13
radio input "true"
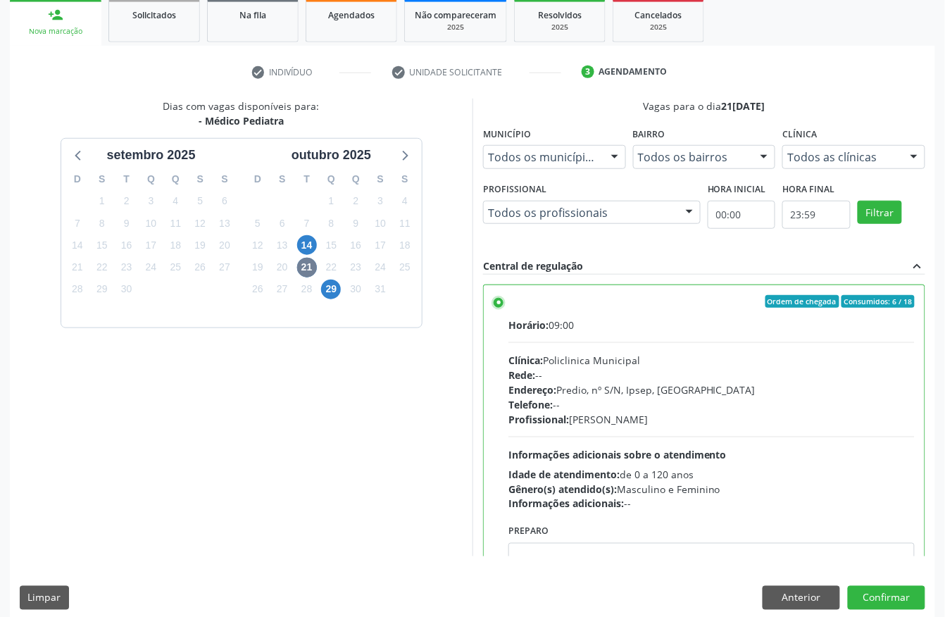
scroll to position [225, 0]
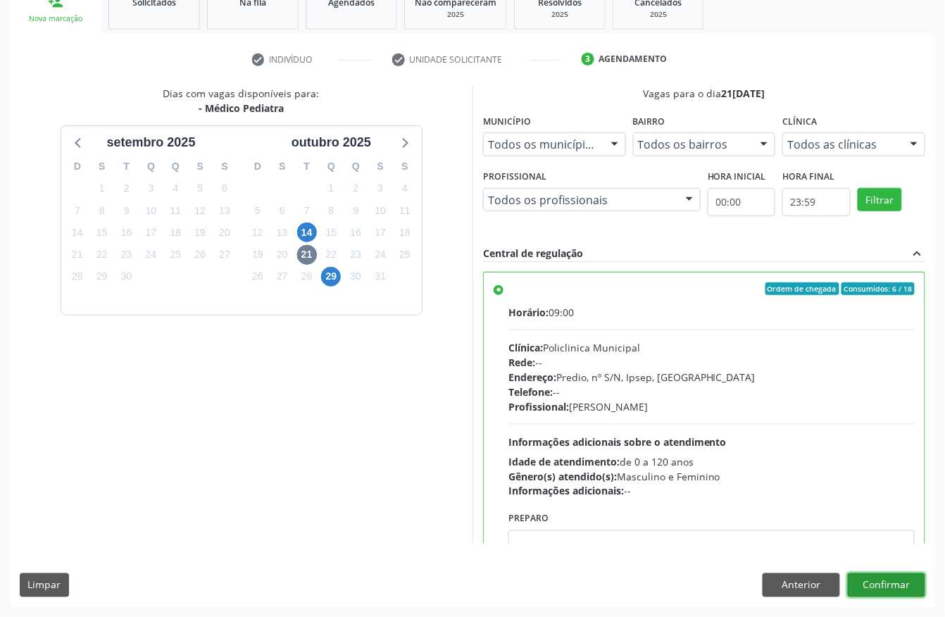
drag, startPoint x: 902, startPoint y: 581, endPoint x: 917, endPoint y: 610, distance: 32.4
click at [902, 581] on button "Confirmar" at bounding box center [886, 585] width 77 height 24
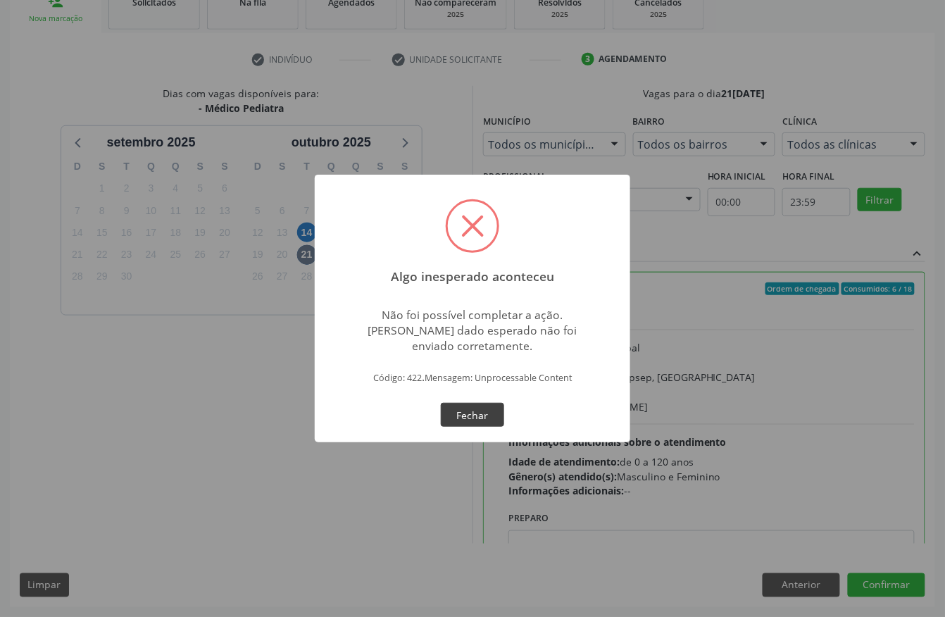
drag, startPoint x: 322, startPoint y: 439, endPoint x: 480, endPoint y: 421, distance: 159.4
click at [325, 439] on div at bounding box center [472, 440] width 315 height 3
click at [499, 404] on button "Fechar" at bounding box center [472, 415] width 63 height 24
